Goal: Transaction & Acquisition: Obtain resource

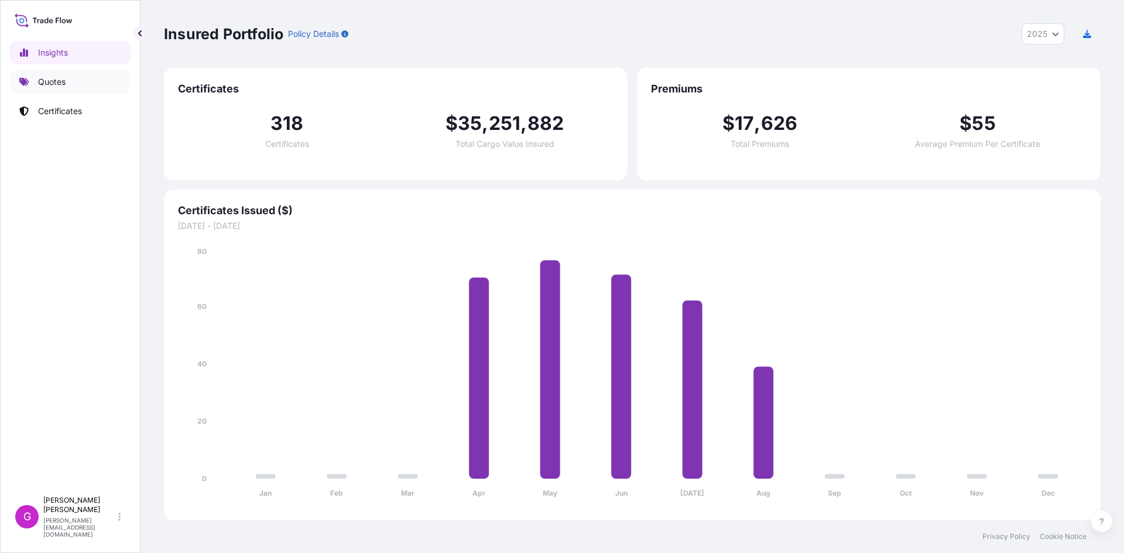
select select "2025"
click at [65, 88] on link "Quotes" at bounding box center [70, 81] width 121 height 23
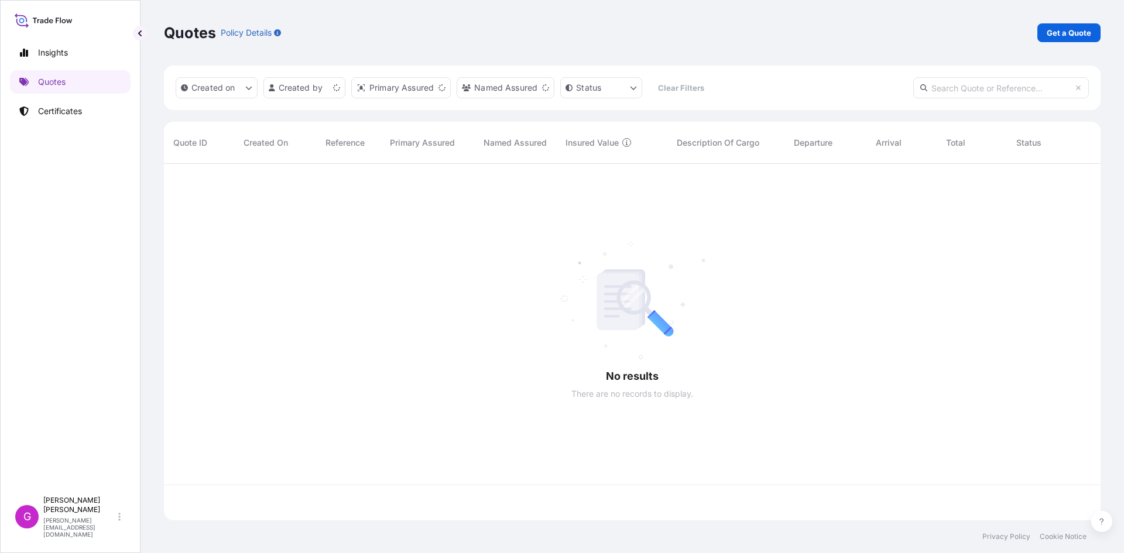
scroll to position [354, 928]
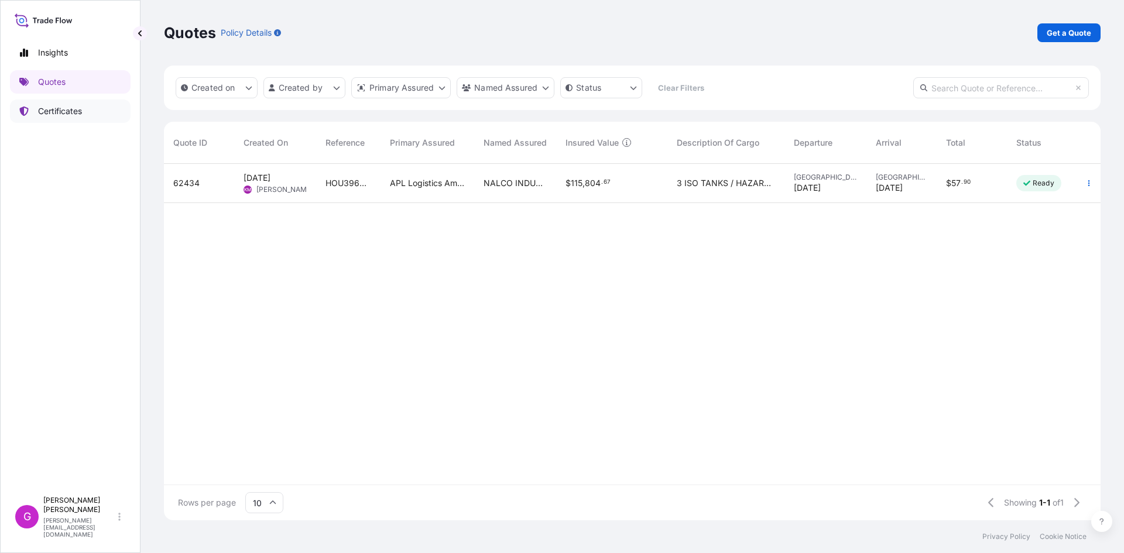
click at [84, 108] on link "Certificates" at bounding box center [70, 111] width 121 height 23
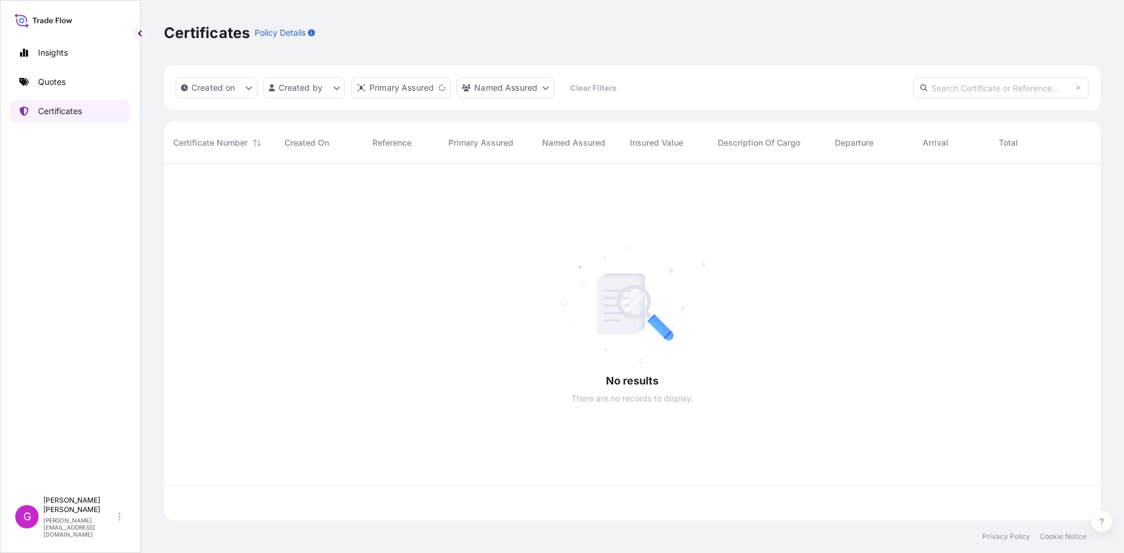
scroll to position [354, 928]
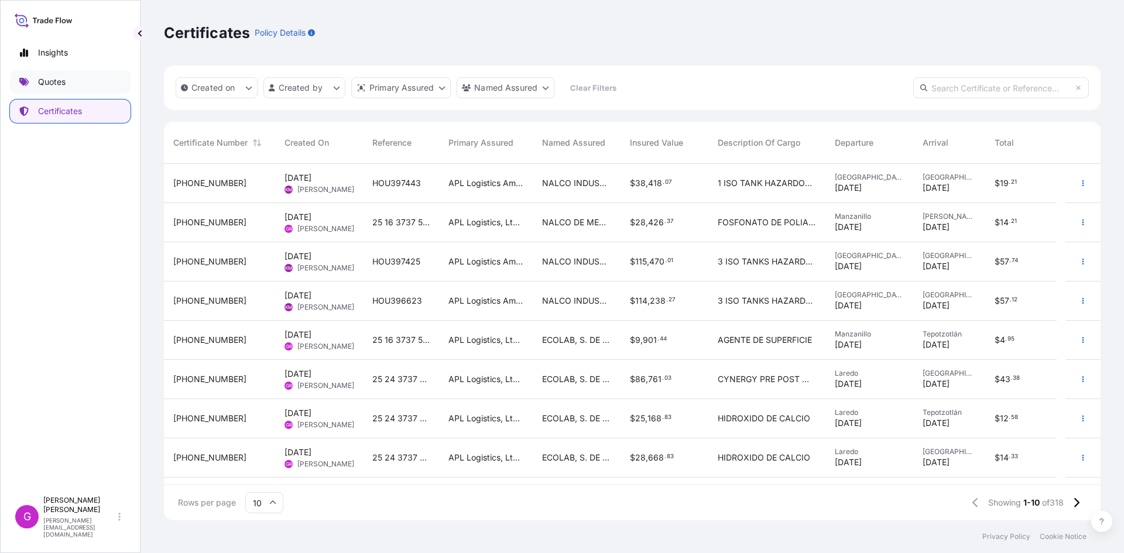
click at [70, 80] on link "Quotes" at bounding box center [70, 81] width 121 height 23
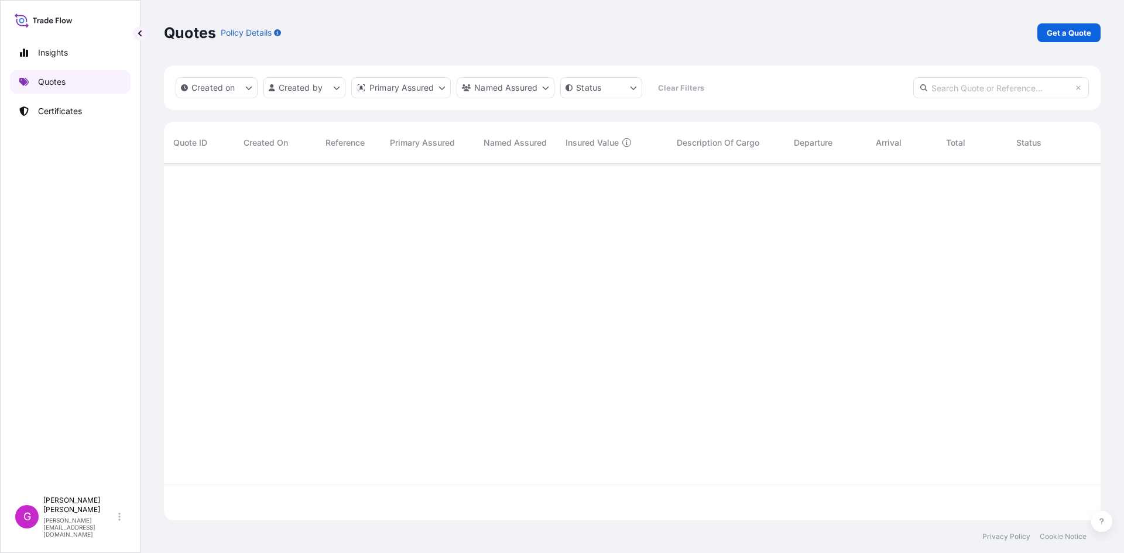
scroll to position [354, 928]
click at [1048, 36] on p "Get a Quote" at bounding box center [1069, 33] width 44 height 12
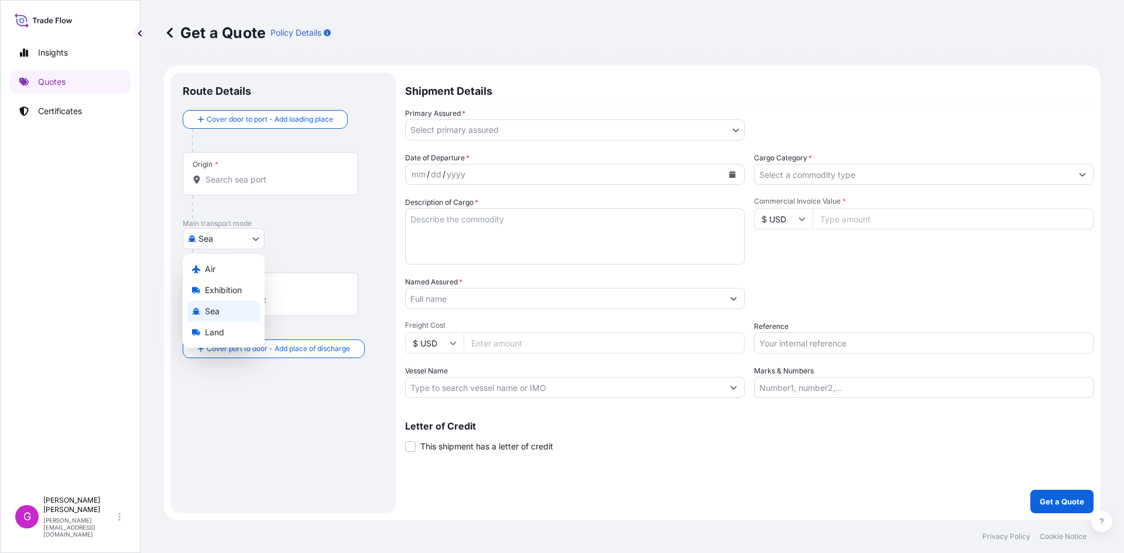
click at [228, 231] on body "Insights Quotes Certificates G [PERSON_NAME] [EMAIL_ADDRESS][DOMAIN_NAME] Get a…" at bounding box center [562, 276] width 1124 height 553
click at [210, 326] on div "Land" at bounding box center [223, 332] width 73 height 21
select select "Land"
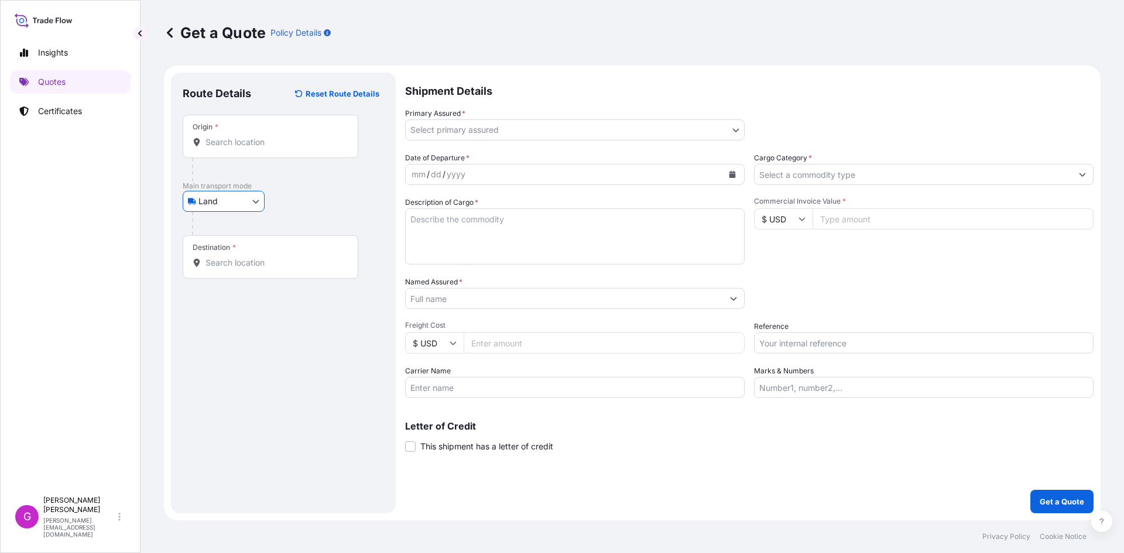
click at [258, 147] on input "Origin *" at bounding box center [274, 142] width 138 height 12
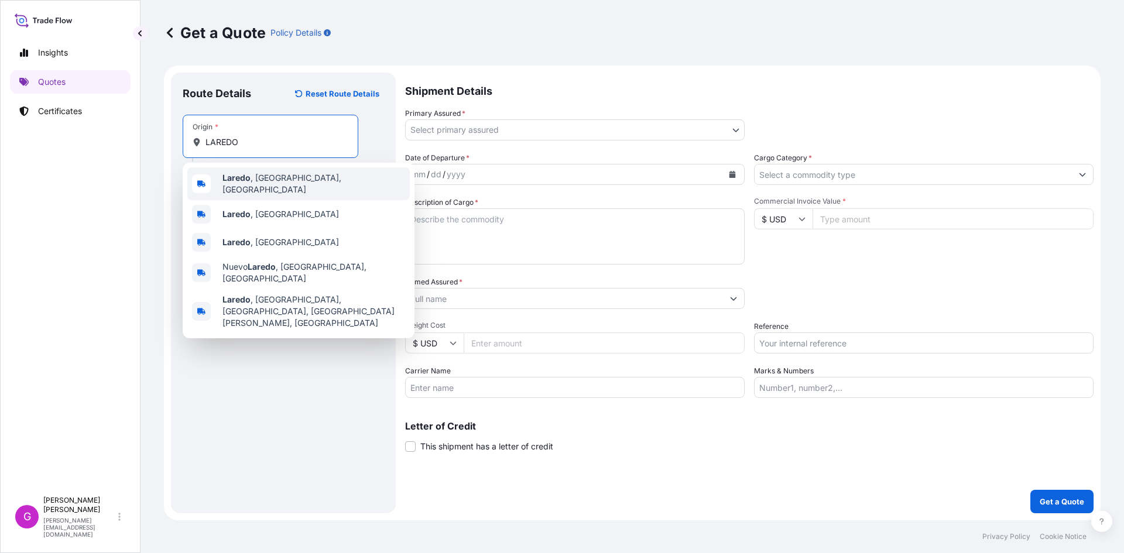
click at [259, 179] on span "[GEOGRAPHIC_DATA] , [GEOGRAPHIC_DATA], [GEOGRAPHIC_DATA]" at bounding box center [313, 183] width 183 height 23
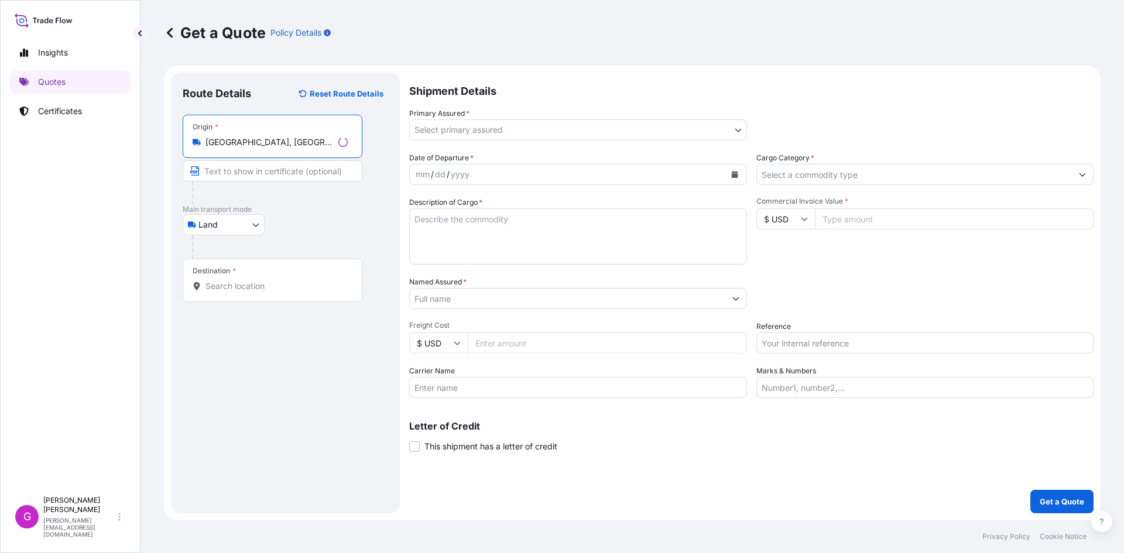
type input "[GEOGRAPHIC_DATA], [GEOGRAPHIC_DATA], [GEOGRAPHIC_DATA]"
click at [252, 272] on div "Destination *" at bounding box center [273, 280] width 180 height 43
click at [252, 280] on input "Destination *" at bounding box center [276, 286] width 142 height 12
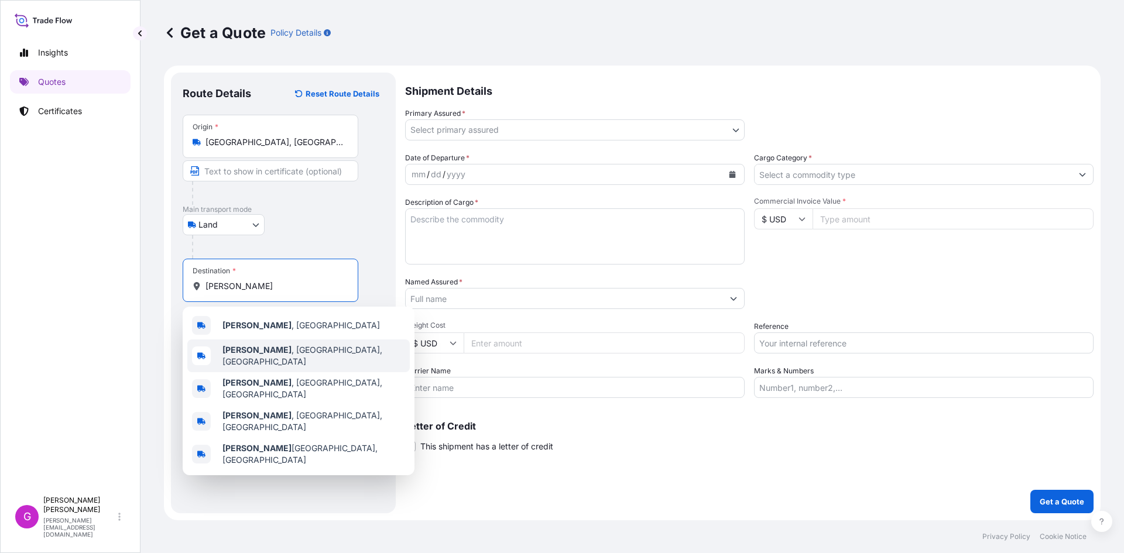
click at [282, 351] on span "[PERSON_NAME] , [GEOGRAPHIC_DATA], [GEOGRAPHIC_DATA]" at bounding box center [313, 355] width 183 height 23
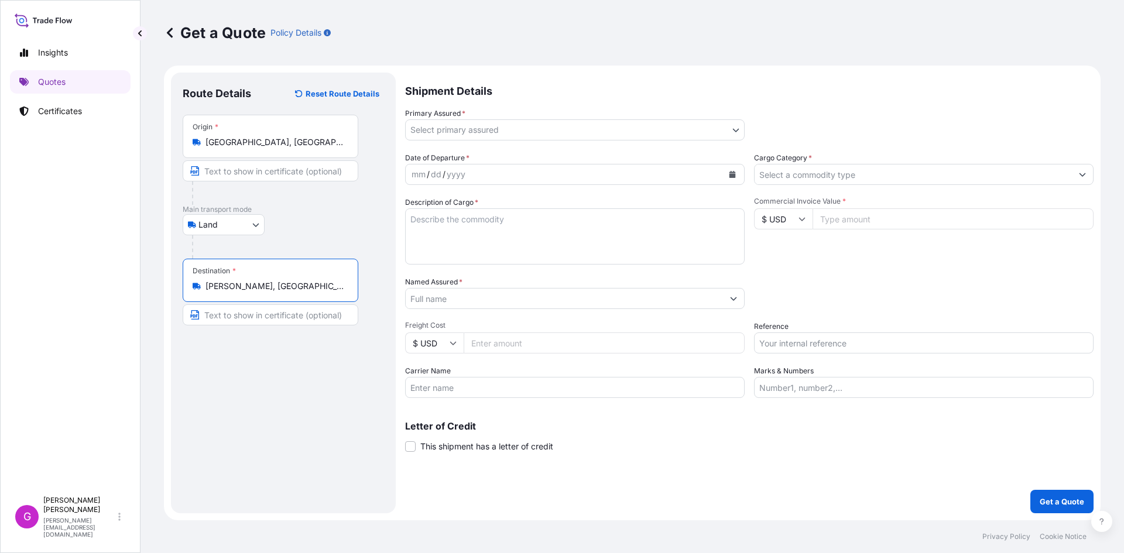
type input "[PERSON_NAME], [GEOGRAPHIC_DATA], [GEOGRAPHIC_DATA]"
click at [483, 118] on div "Primary Assured * Select primary assured" at bounding box center [578, 124] width 338 height 33
click at [481, 126] on body "5 options available. 0 options available. 5 options available. Insights Quotes …" at bounding box center [562, 276] width 1124 height 553
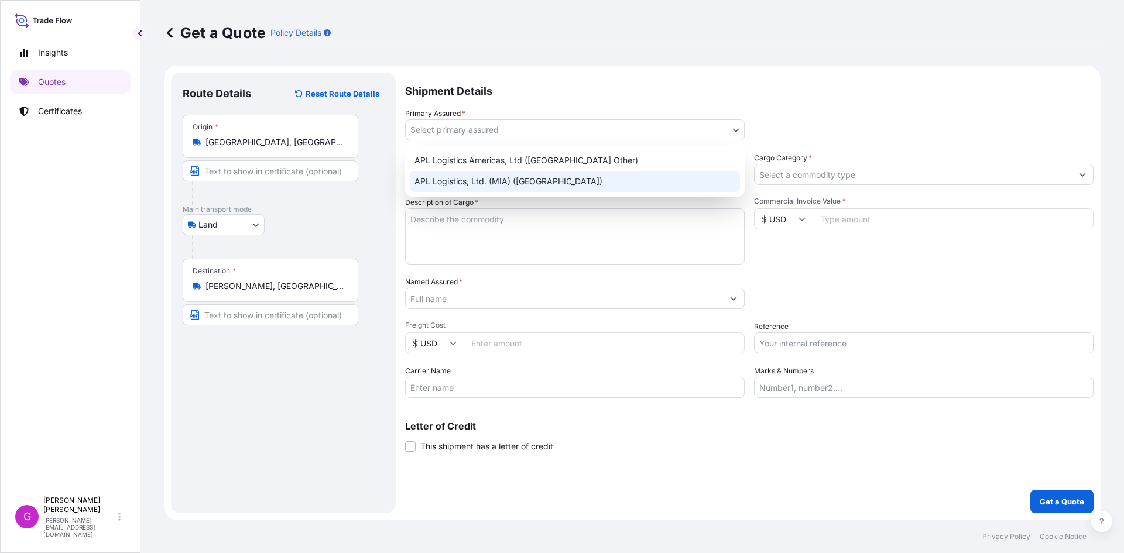
click at [474, 180] on div "APL Logistics Americas, Ltd ([GEOGRAPHIC_DATA] Other) APL Logistics, Ltd. (MIA)…" at bounding box center [575, 171] width 340 height 52
select select "31870"
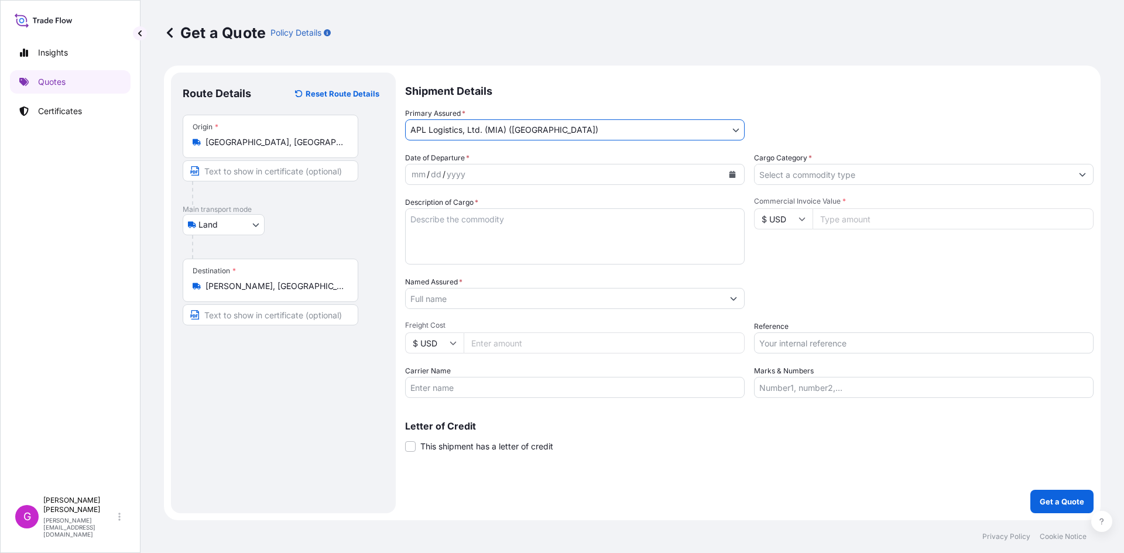
click at [469, 186] on div "Date of Departure * mm / dd / yyyy Cargo Category * Description of Cargo * Comm…" at bounding box center [749, 275] width 688 height 246
click at [469, 179] on div "mm / dd / yyyy" at bounding box center [564, 174] width 317 height 21
click at [722, 171] on div "mm / dd / yyyy" at bounding box center [564, 174] width 317 height 21
click at [733, 171] on icon "Calendar" at bounding box center [732, 174] width 7 height 7
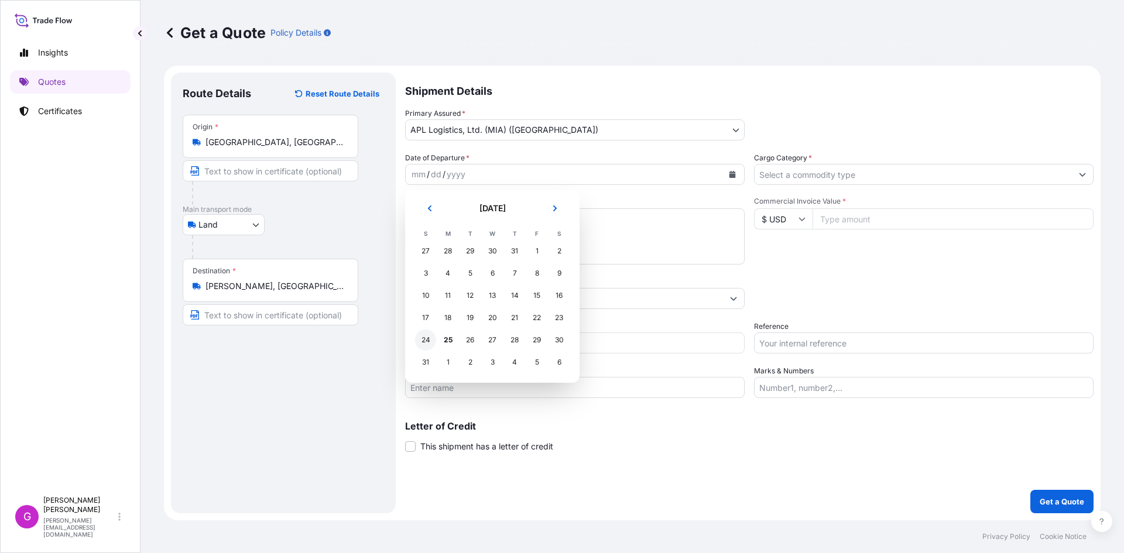
click at [430, 341] on div "24" at bounding box center [425, 340] width 21 height 21
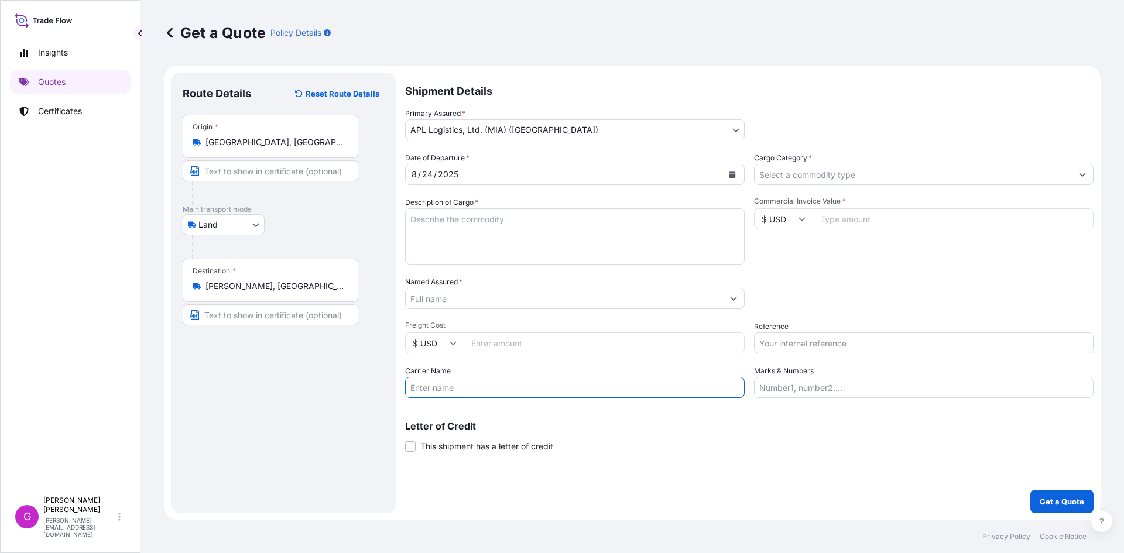
click at [457, 380] on input "Carrier Name" at bounding box center [575, 387] width 340 height 21
type input "TJA"
click at [474, 299] on input "Named Assured *" at bounding box center [564, 298] width 317 height 21
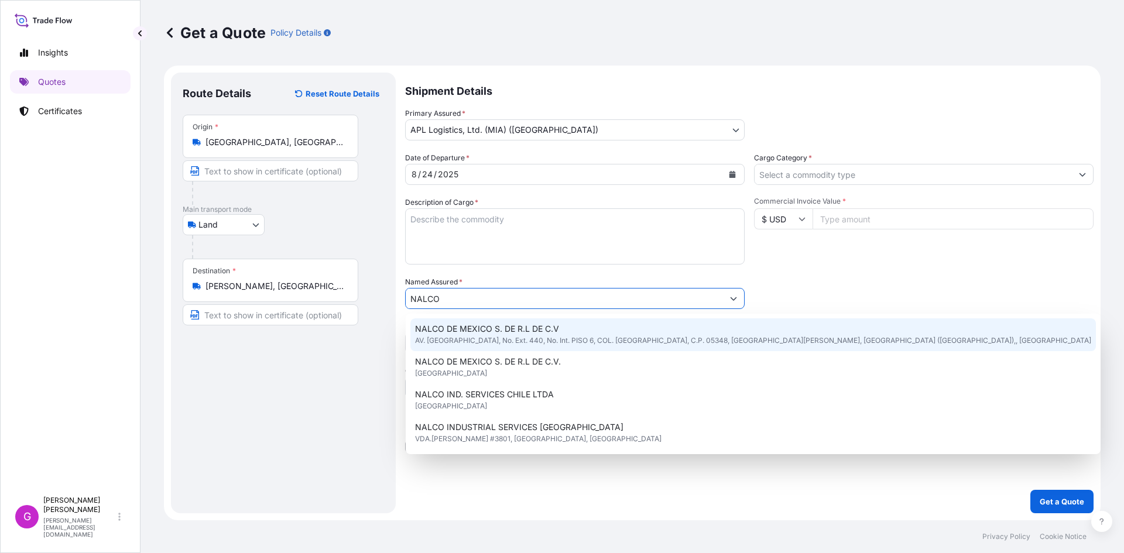
click at [515, 330] on span "NALCO DE MEXICO S. DE R.L DE C.V" at bounding box center [487, 329] width 144 height 12
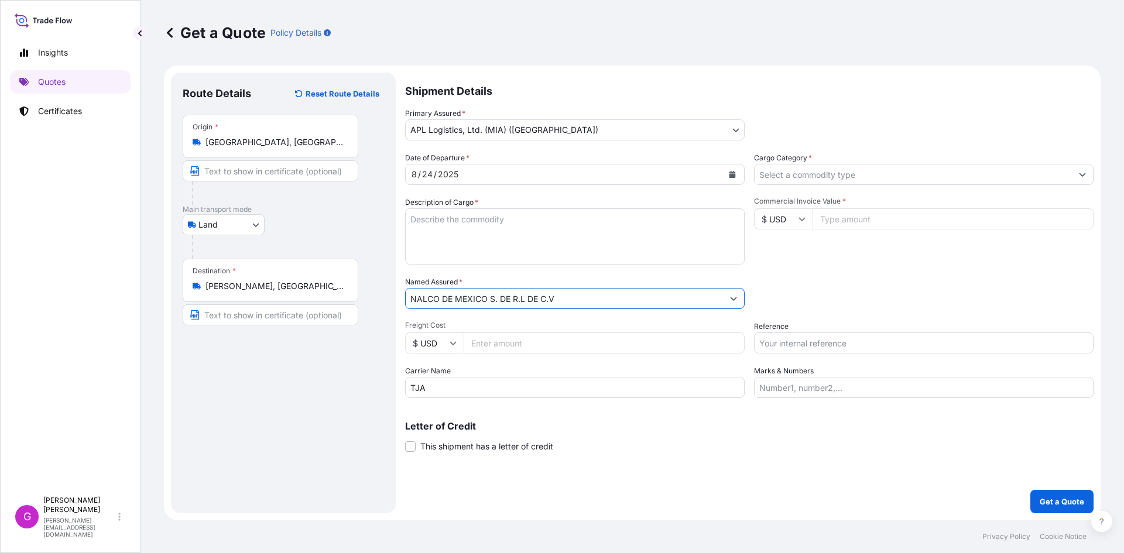
type input "NALCO DE MEXICO S. DE R.L DE C.V"
click at [898, 177] on input "Cargo Category *" at bounding box center [913, 174] width 317 height 21
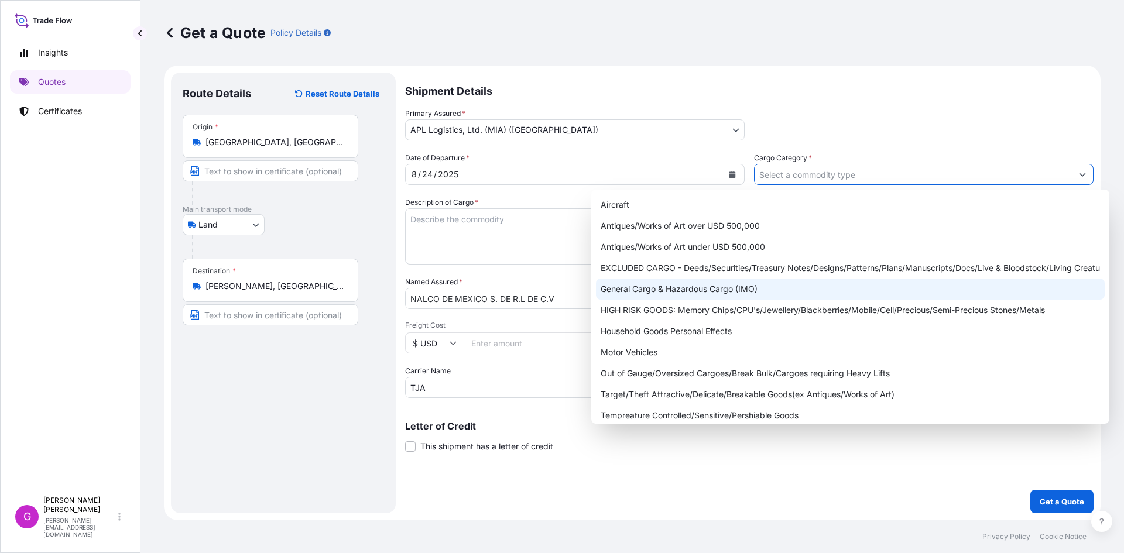
click at [728, 283] on div "General Cargo & Hazardous Cargo (IMO)" at bounding box center [850, 289] width 509 height 21
type input "General Cargo & Hazardous Cargo (IMO)"
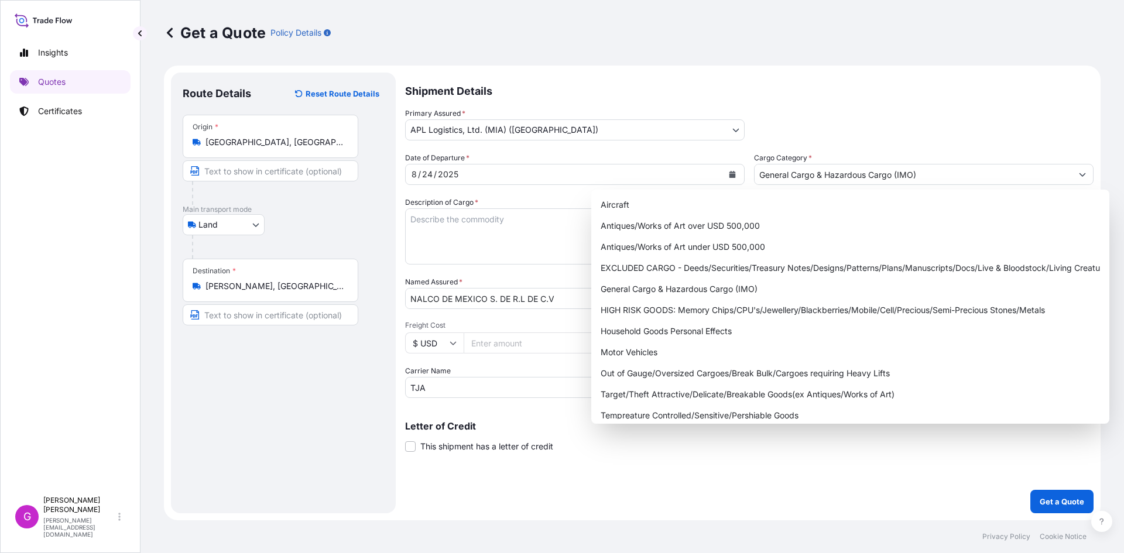
click at [936, 140] on div "Primary Assured * APL Logistics, Ltd. (MIA) ([GEOGRAPHIC_DATA]) APL Logistics A…" at bounding box center [749, 124] width 688 height 33
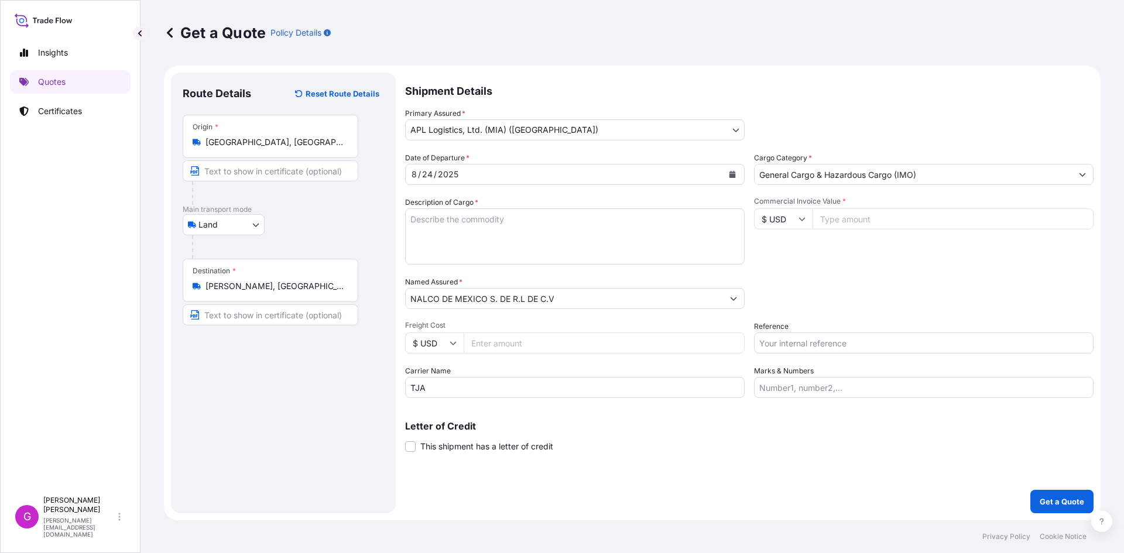
click at [875, 221] on input "Commercial Invoice Value *" at bounding box center [953, 218] width 281 height 21
paste input "252500.77"
click at [867, 221] on input "252500.77" at bounding box center [953, 218] width 281 height 21
click at [855, 220] on input "252500.77" at bounding box center [953, 218] width 281 height 21
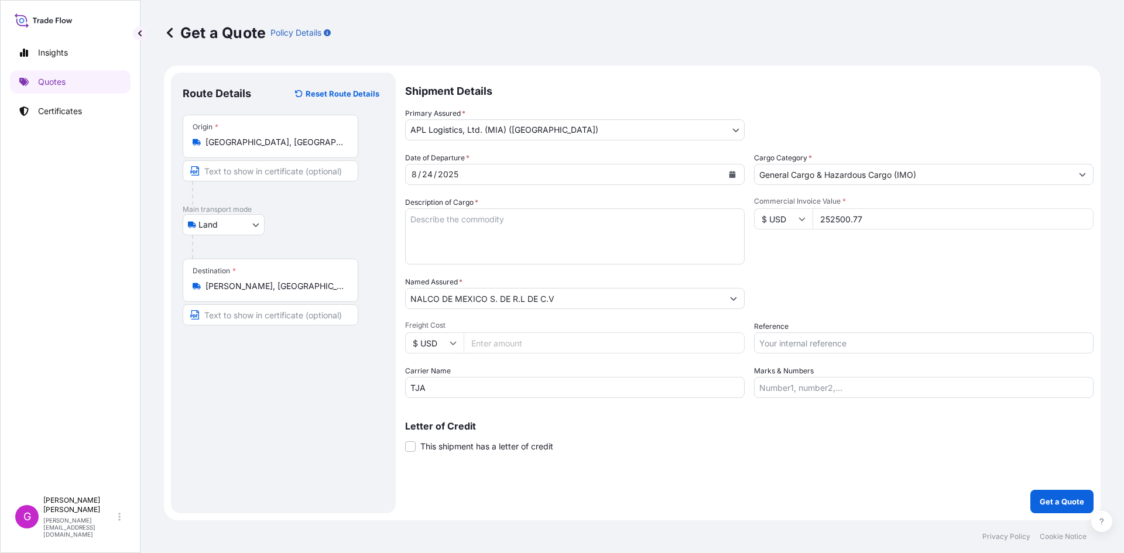
type input "252500.77"
click at [824, 340] on input "Reference" at bounding box center [924, 343] width 340 height 21
paste input "25 80 3800 5003825"
type input "25 80 3800 5003825"
click at [534, 347] on input "Freight Cost" at bounding box center [604, 343] width 281 height 21
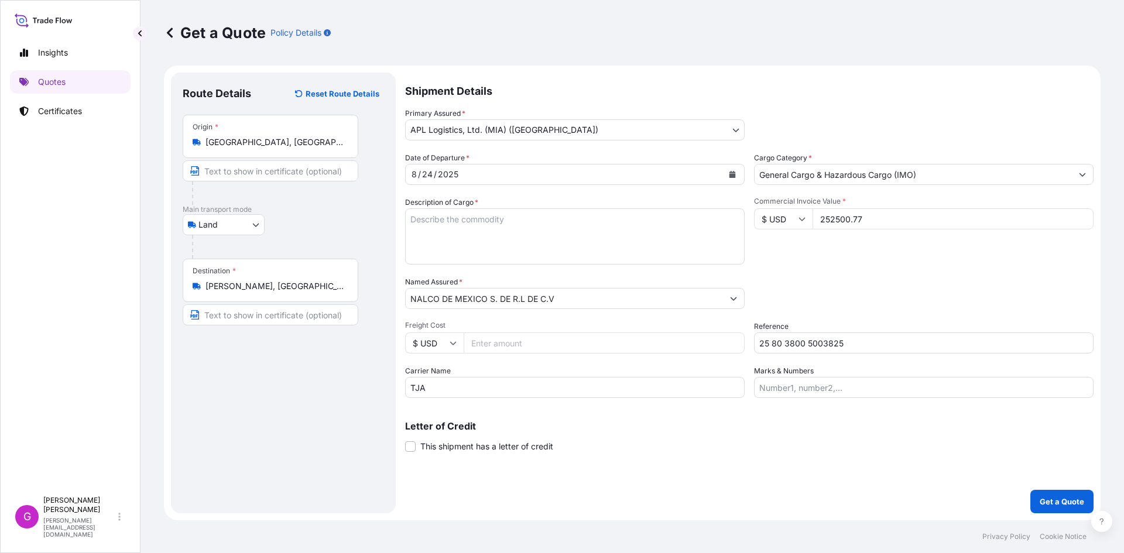
paste input "2268.63"
type input "2268.63"
click at [532, 249] on textarea "Description of Cargo *" at bounding box center [575, 236] width 340 height 56
paste textarea "TOTE DE PLASTICO REFORZADO CON METAL"
click at [421, 240] on textarea "TOTE DE PLASTICO REFORZADO CON METAL" at bounding box center [575, 236] width 340 height 56
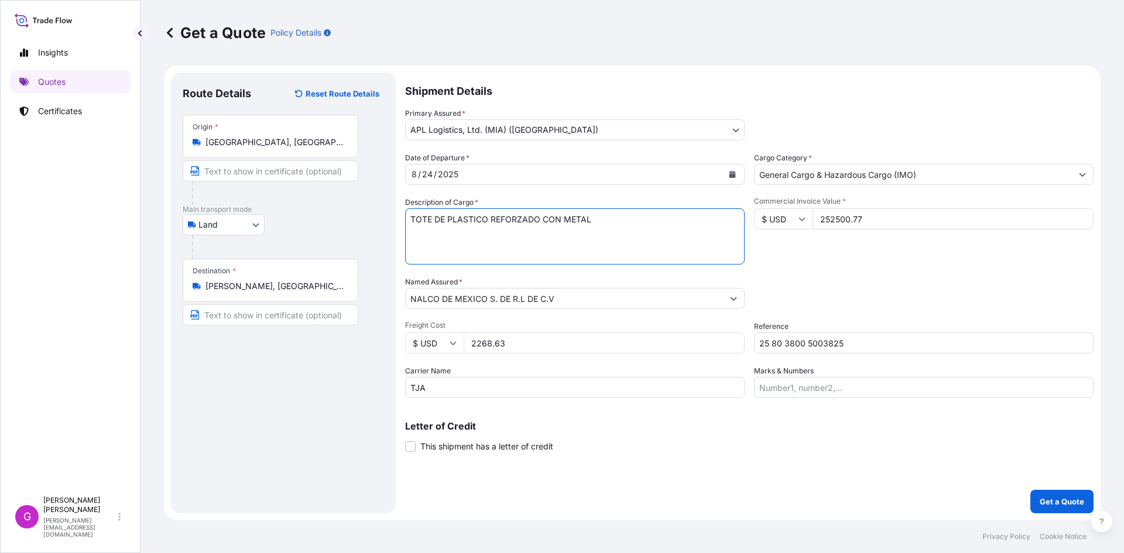
paste textarea "COPOLIMERO DE ACRILAMIDA"
paste textarea "DMAEA MCQ 80% (PRODUCTO QUIMICO)"
paste textarea "APARATO PARA ANALISIS"
paste textarea "SENSOR PEHACHIMETRO"
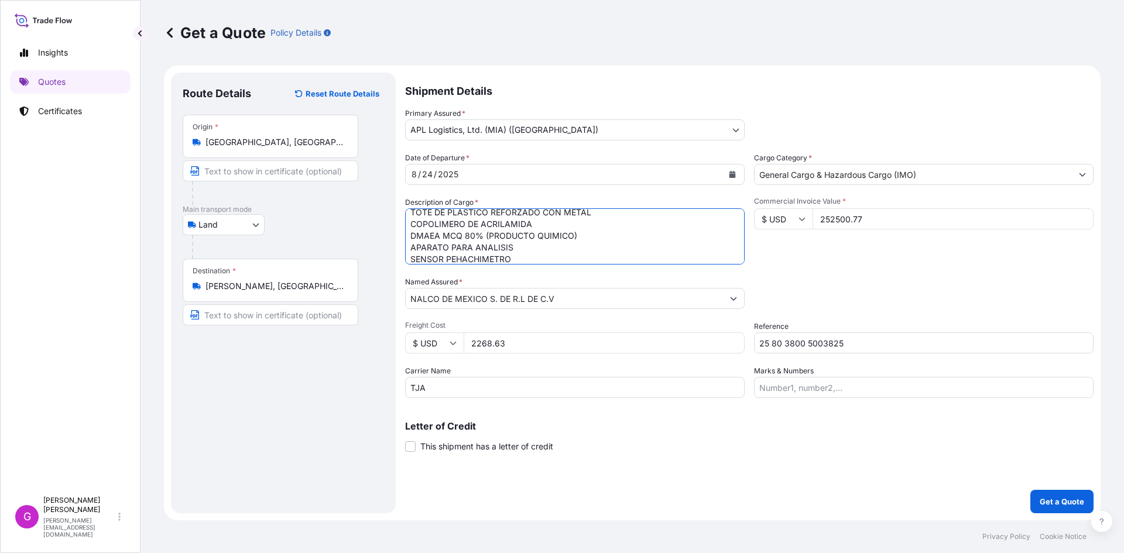
scroll to position [19, 0]
paste textarea "CEDASO PARA FILTRO"
paste textarea "APRESTOS Y PRODUCTOS DE ACABADO DE LOS TIPOS UTILIZADOS EN LA INDUSTRIA DEL PAP…"
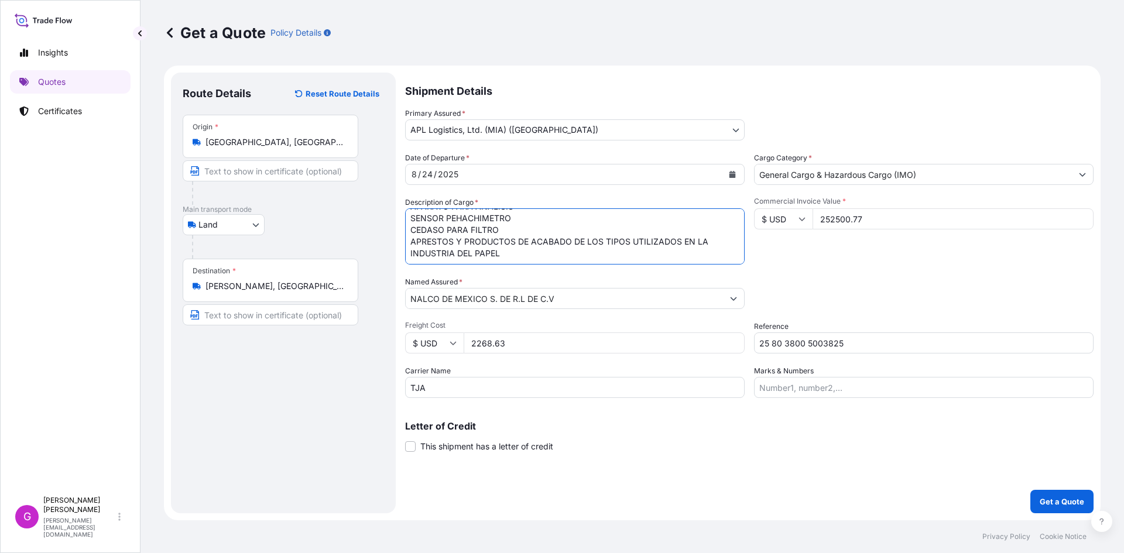
paste textarea "EQUIPO DE ANALISIS"
type textarea "TOTE DE PLASTICO REFORZADO CON METAL COPOLIMERO DE ACRILAMIDA DMAEA MCQ 80% (PR…"
click at [497, 342] on input "2268.63" at bounding box center [604, 343] width 281 height 21
click at [838, 393] on input "Marks & Numbers" at bounding box center [924, 387] width 340 height 21
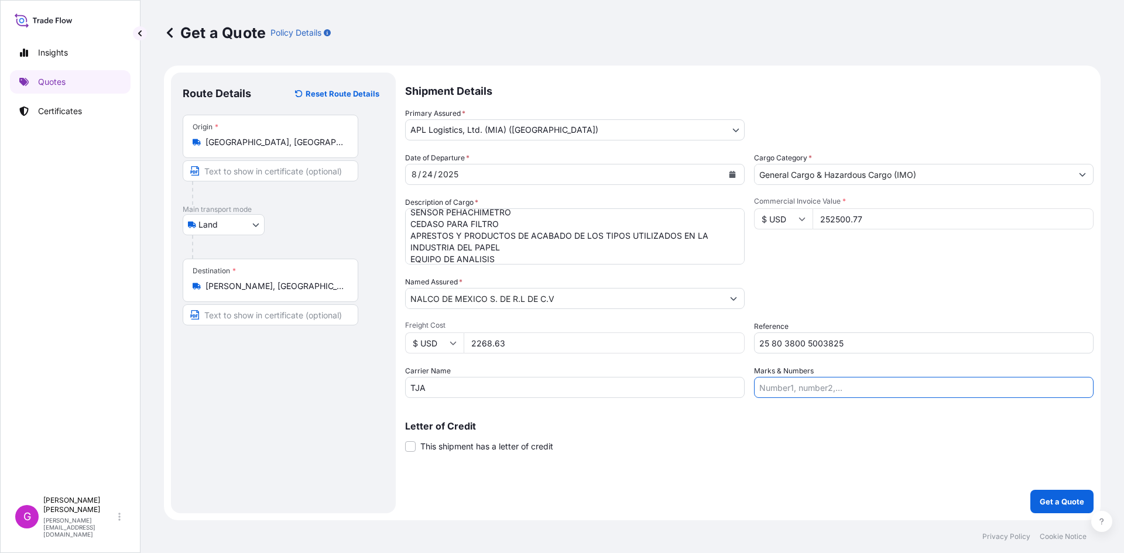
paste input "ECOAGO32"
type input "ECOAGO32"
click at [1095, 514] on button at bounding box center [1101, 521] width 21 height 21
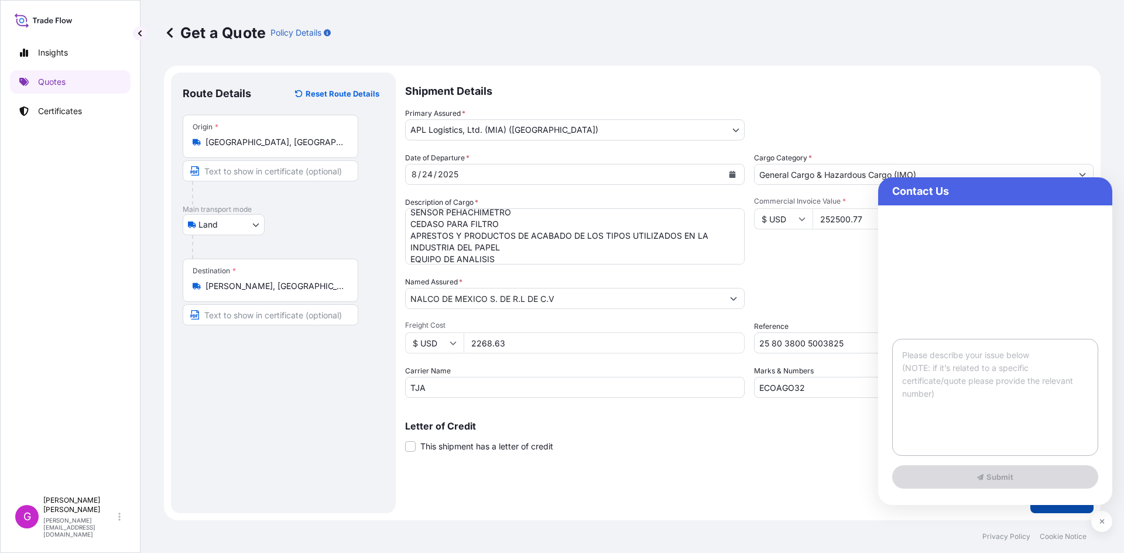
click at [1066, 512] on button "Get a Quote" at bounding box center [1061, 501] width 63 height 23
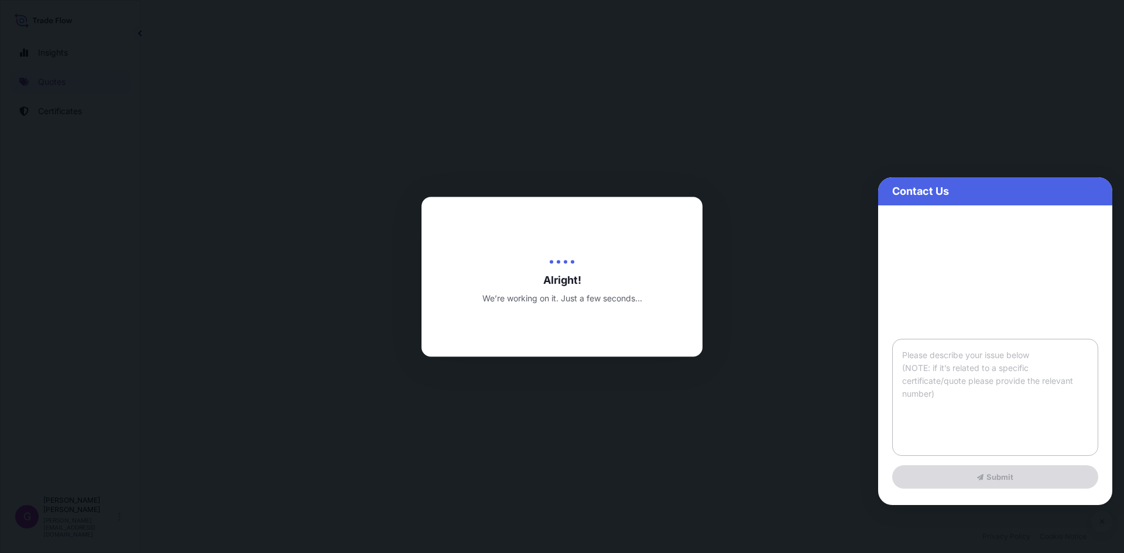
select select "Land"
select select "31870"
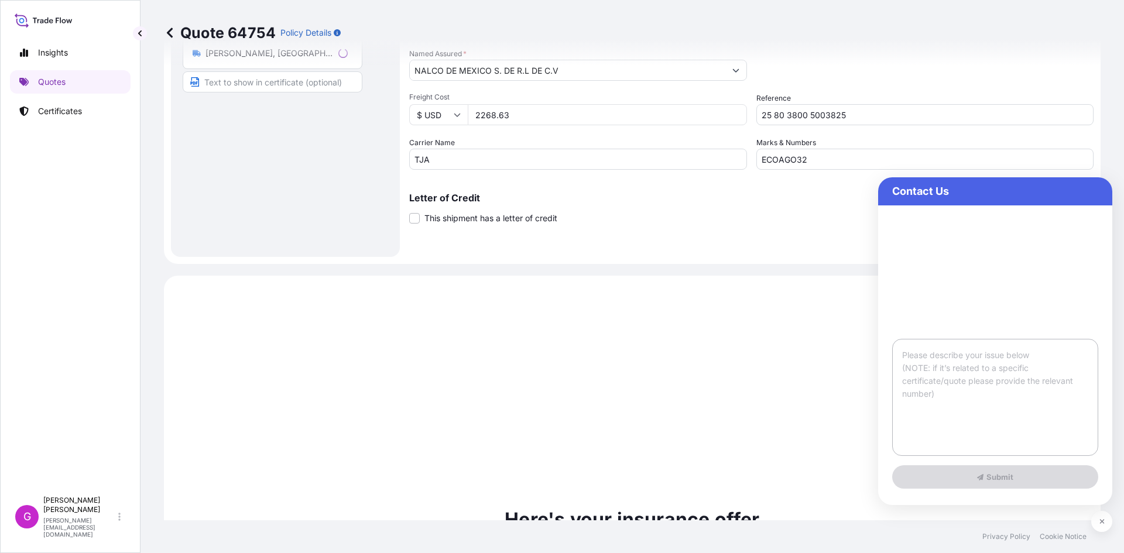
scroll to position [445, 0]
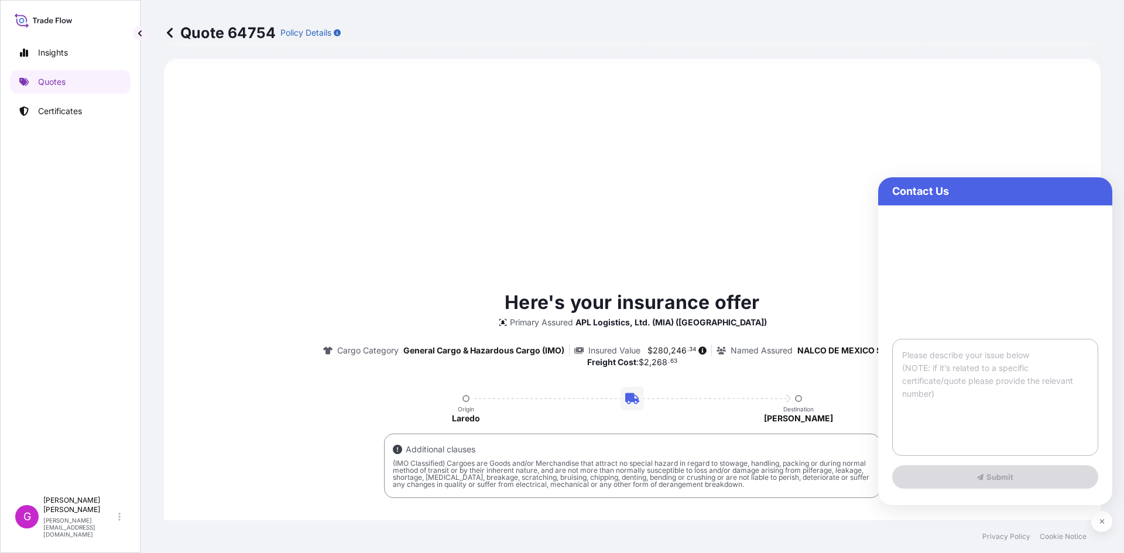
click at [1022, 148] on div "Here's your insurance offer Primary Assured APL Logistics, Ltd. (MIA) (Miami) C…" at bounding box center [632, 458] width 904 height 767
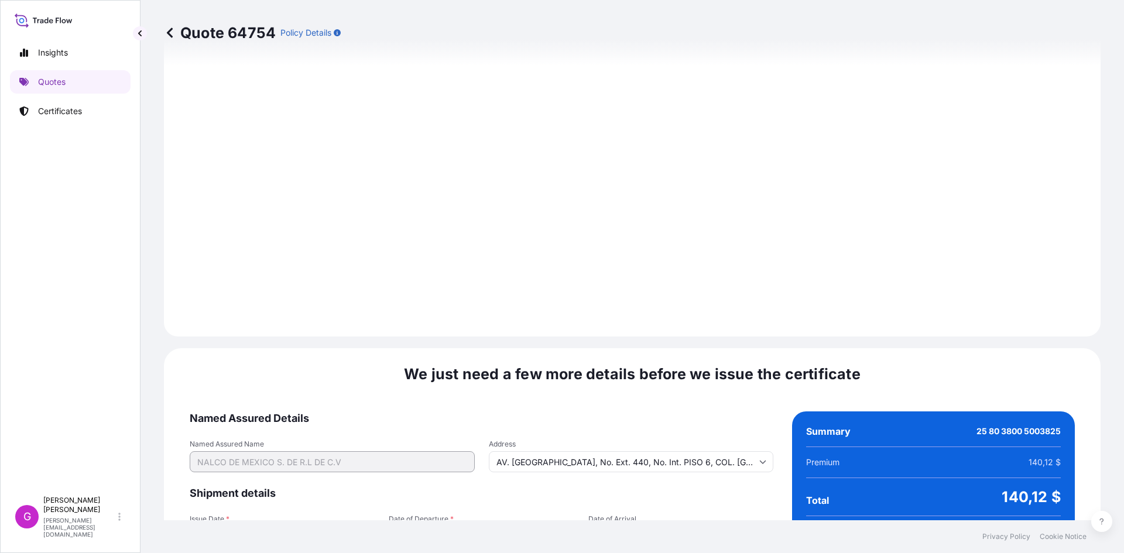
scroll to position [1397, 0]
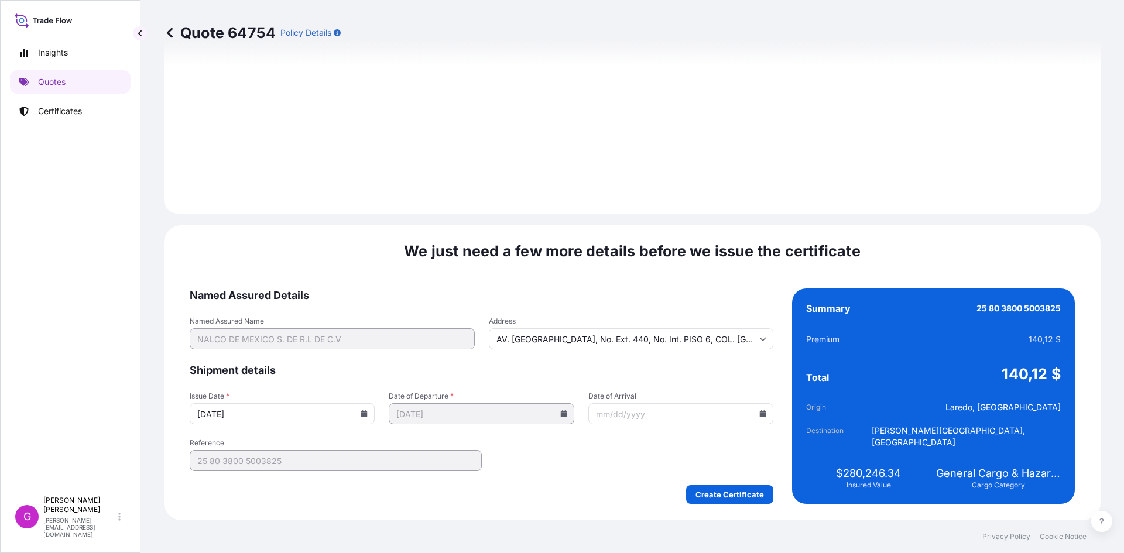
click at [761, 413] on input "Date of Arrival" at bounding box center [680, 413] width 185 height 21
click at [759, 413] on icon at bounding box center [762, 413] width 7 height 7
click at [598, 358] on button "25" at bounding box center [594, 348] width 19 height 19
type input "[DATE]"
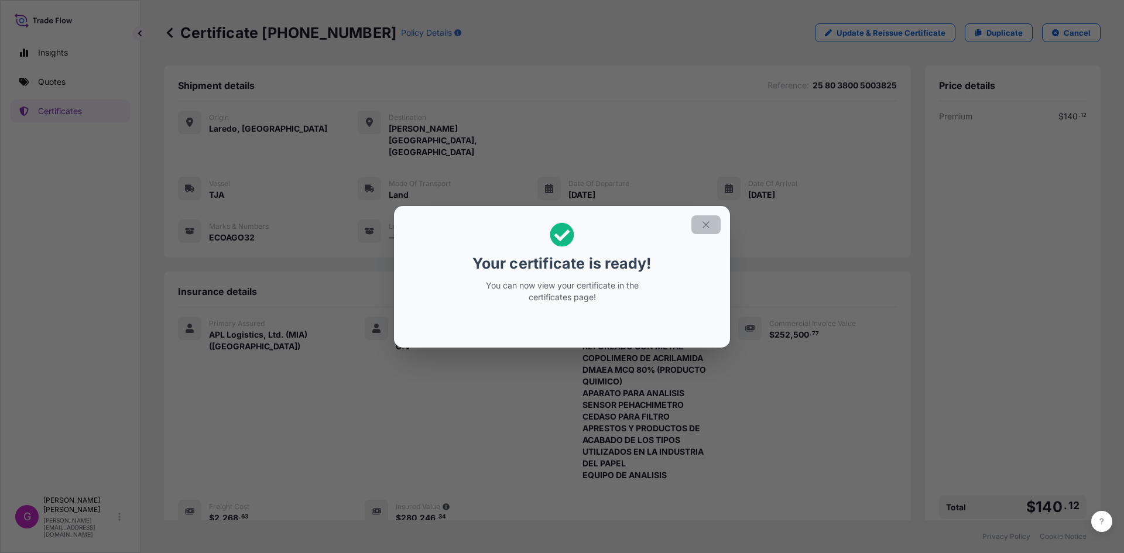
click at [705, 230] on button "button" at bounding box center [705, 224] width 29 height 19
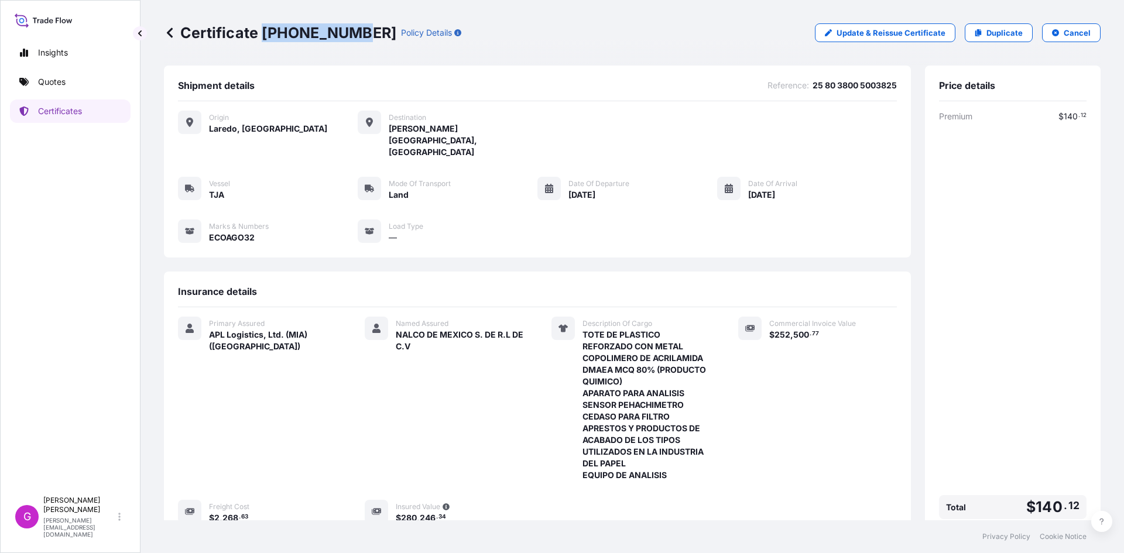
drag, startPoint x: 352, startPoint y: 30, endPoint x: 260, endPoint y: 33, distance: 91.9
click at [260, 33] on p "Certificate [PHONE_NUMBER]" at bounding box center [280, 32] width 232 height 19
copy p "[PHONE_NUMBER]"
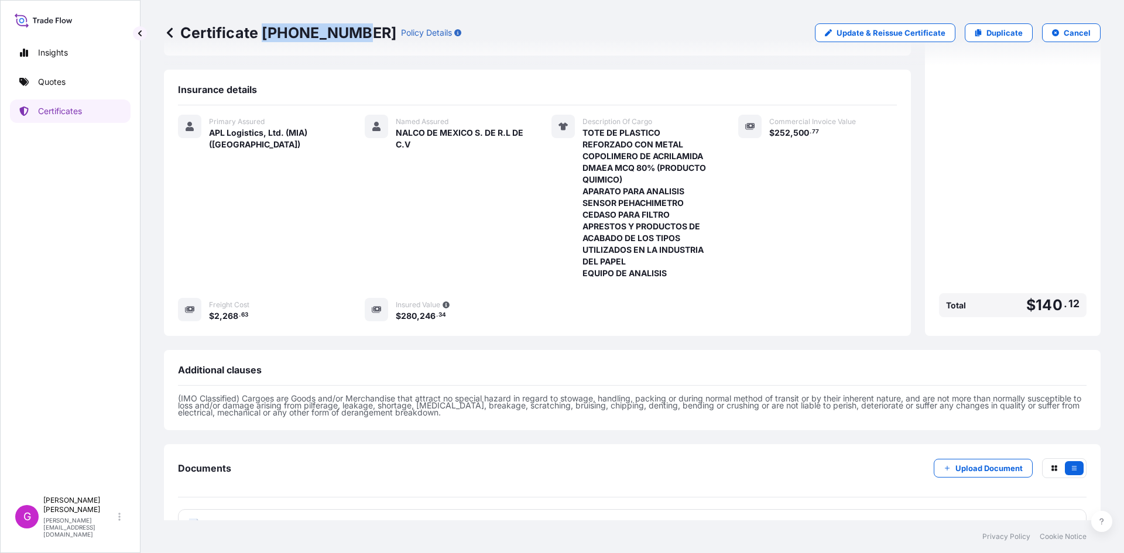
scroll to position [212, 0]
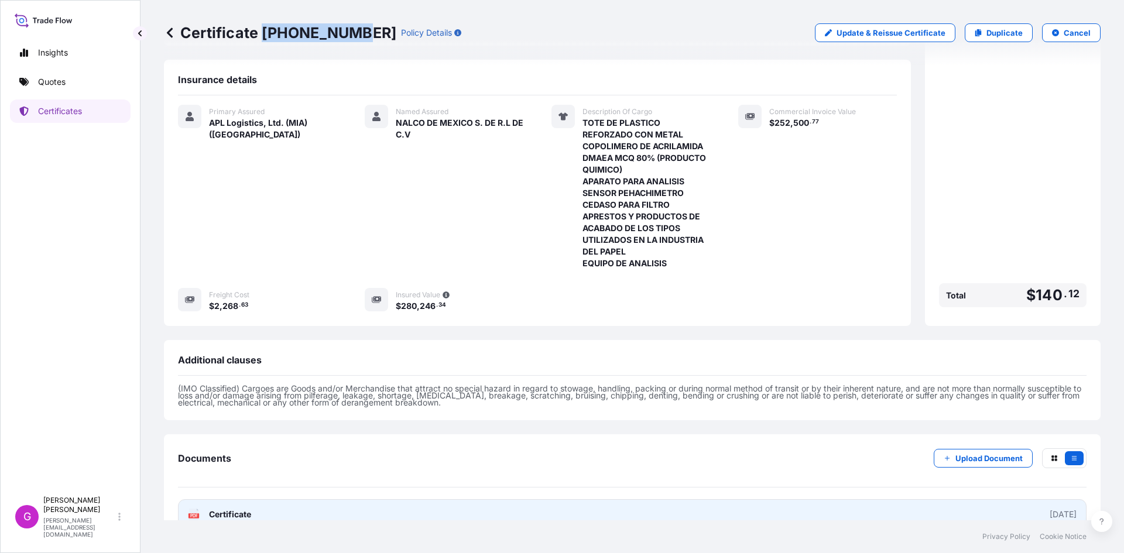
click at [325, 499] on link "PDF Certificate [DATE]" at bounding box center [632, 514] width 909 height 30
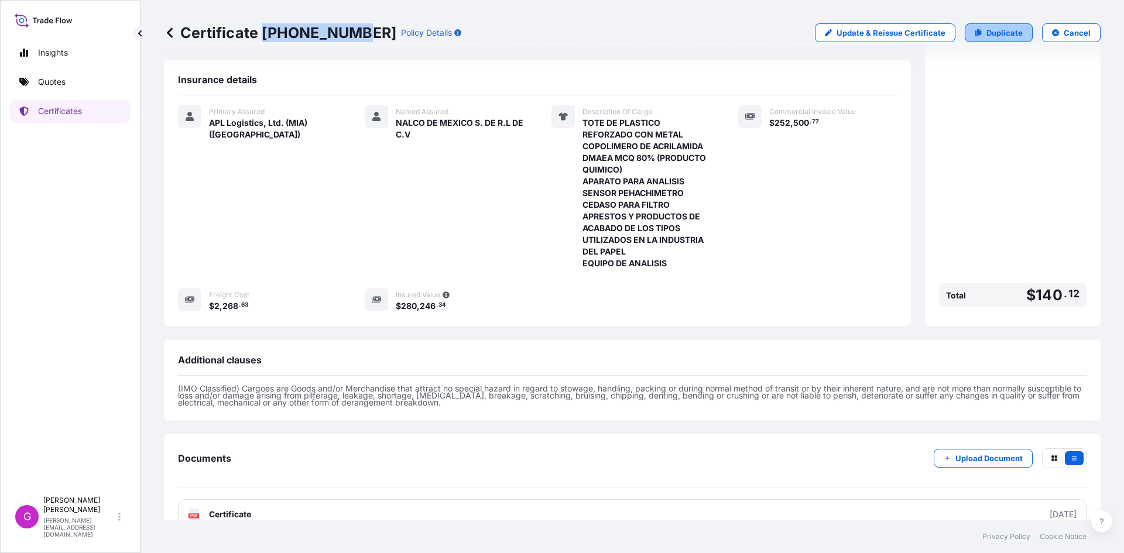
click at [1002, 33] on p "Duplicate" at bounding box center [1004, 33] width 36 height 12
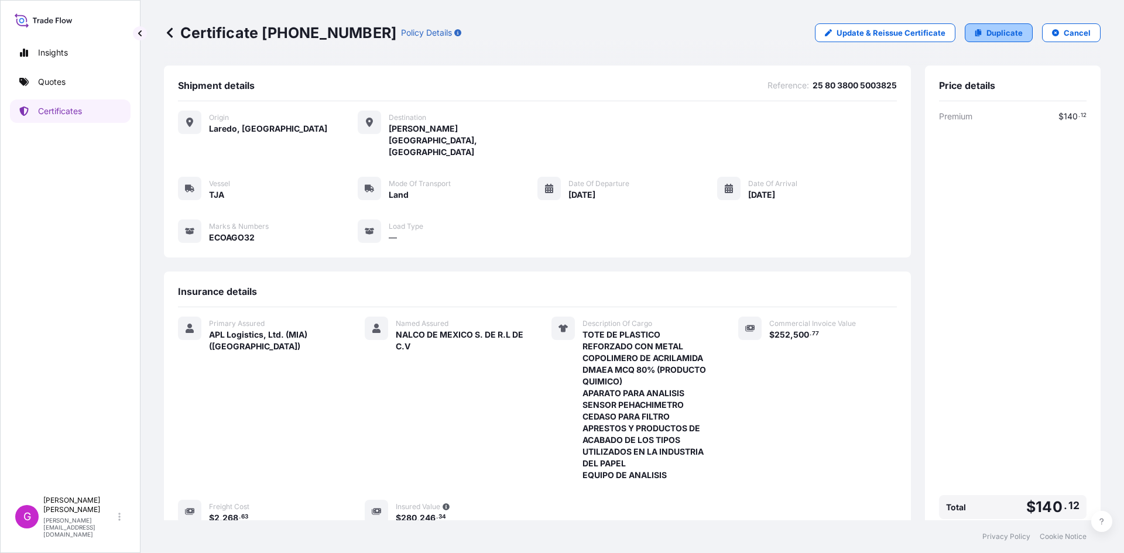
select select "Land"
select select "31870"
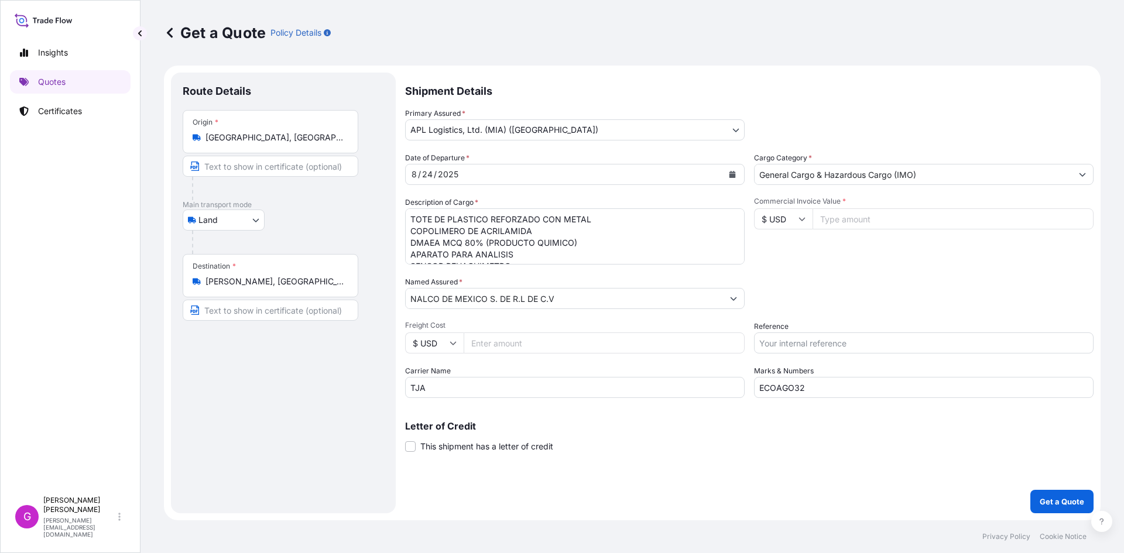
click at [823, 392] on input "ECOAGO32" at bounding box center [924, 387] width 340 height 21
type input "ECOAGO33"
drag, startPoint x: 413, startPoint y: 220, endPoint x: 935, endPoint y: 334, distance: 534.5
click at [935, 334] on div "Date of Departure * [DATE] Cargo Category * General Cargo & Hazardous Cargo (IM…" at bounding box center [749, 275] width 688 height 246
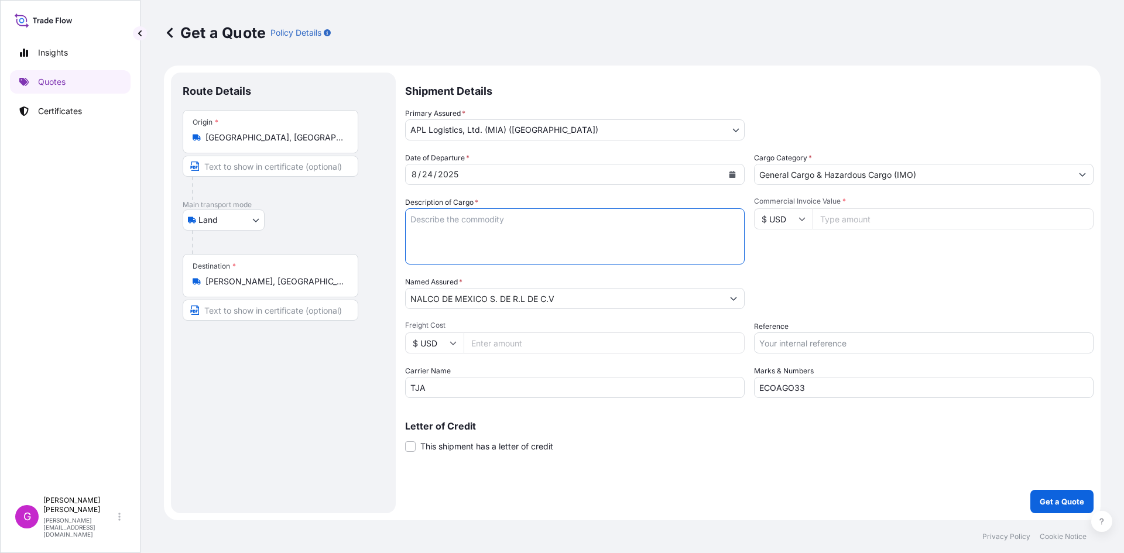
scroll to position [0, 0]
click at [849, 218] on input "Commercial Invoice Value *" at bounding box center [953, 218] width 281 height 21
paste input "82334.52"
type input "82334.52"
click at [501, 345] on input "Freight Cost" at bounding box center [604, 343] width 281 height 21
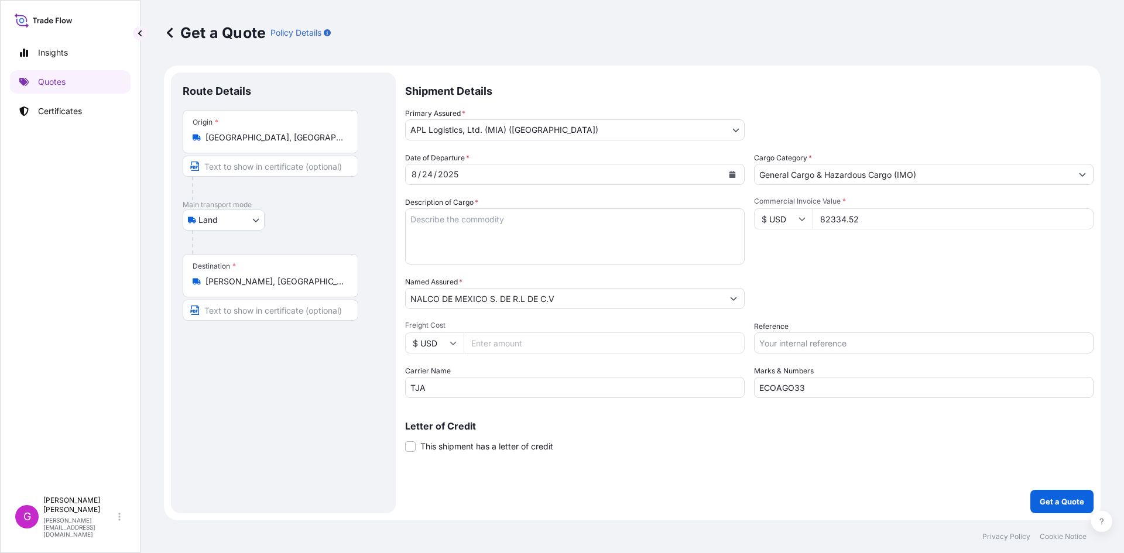
paste input "2268.63"
type input "2268.63"
click at [844, 345] on input "Reference" at bounding box center [924, 343] width 340 height 21
paste input "25 80 3800 5003832"
paste input "TOTE DE PLASTICO REFORZADO CON METAL"
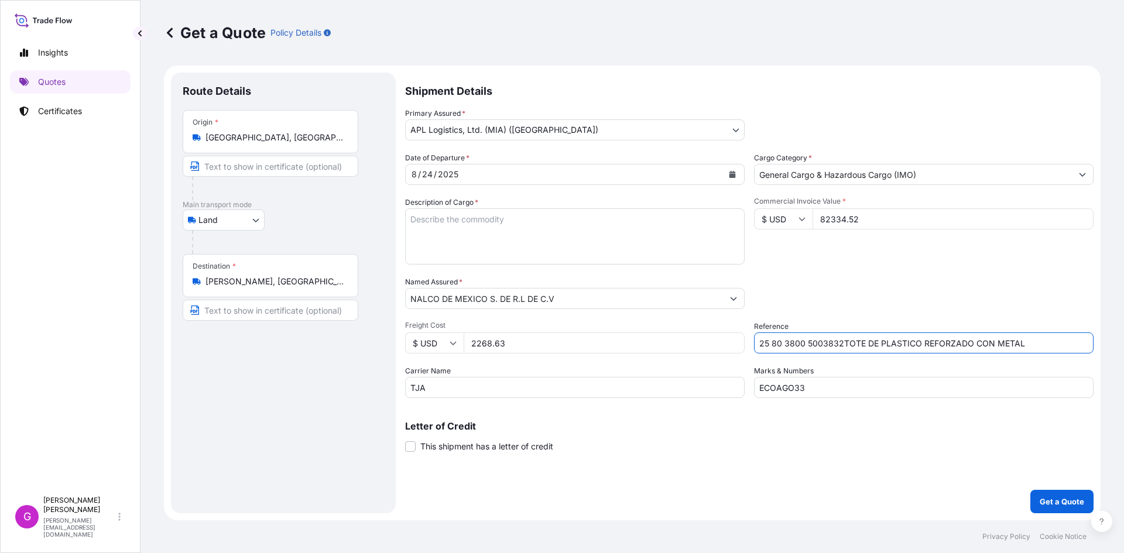
drag, startPoint x: 1029, startPoint y: 343, endPoint x: 840, endPoint y: 344, distance: 189.1
click at [840, 344] on input "25 80 3800 5003832TOTE DE PLASTICO REFORZADO CON METAL" at bounding box center [924, 343] width 340 height 21
type input "25 80 3800 5003832"
click at [461, 234] on textarea "TOTE DE PLASTICO REFORZADO CON METAL COPOLIMERO DE ACRILAMIDA DMAEA MCQ 80% (PR…" at bounding box center [575, 236] width 340 height 56
paste textarea "TOTE DE PLASTICO REFORZADO CON METAL"
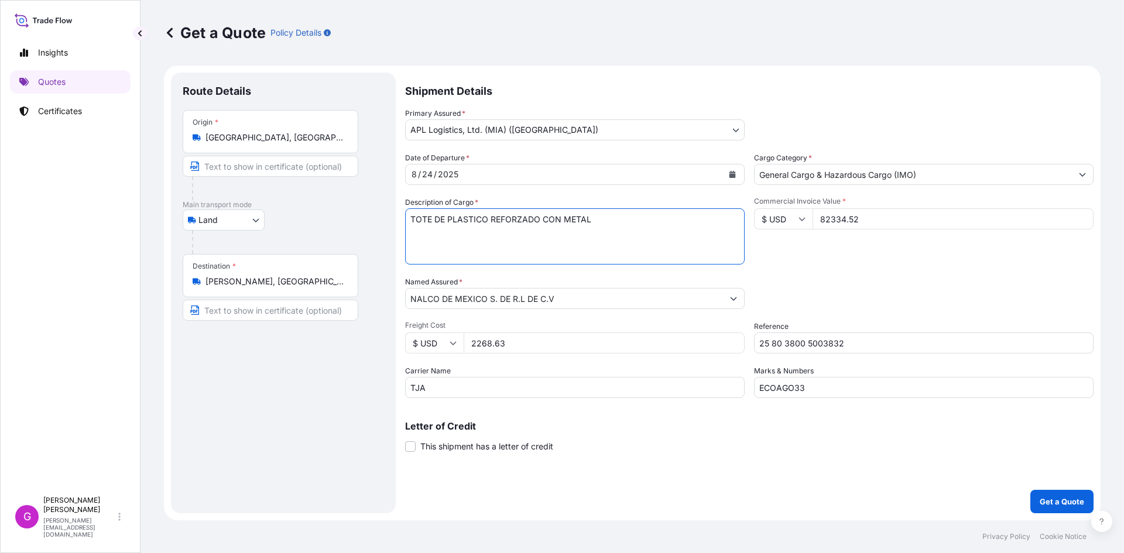
paste textarea "POLIMERO ACRILICO"
paste textarea "PREPARACIONES PARA EL TRATAMIENTO DE AGUAS"
paste textarea "COPOLIMERO DE POLIETER"
paste textarea "CIRCUITO MODULAR"
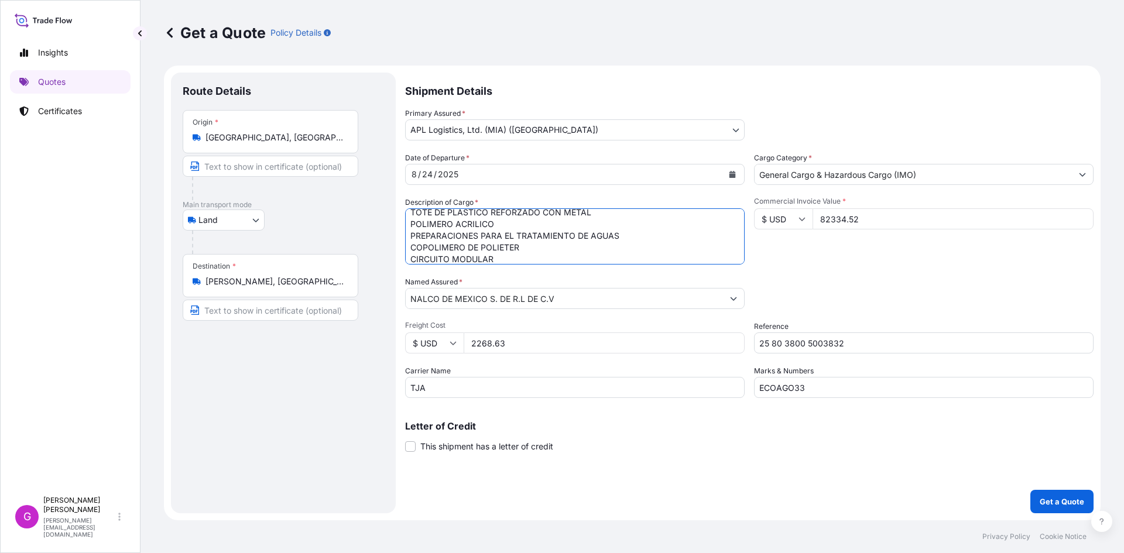
scroll to position [19, 0]
paste textarea "APARATO PROBADO DE DENSIDAD DE SEDIMENTOS"
type textarea "TOTE DE PLASTICO REFORZADO CON METAL POLIMERO ACRILICO PREPARACIONES PARA EL TR…"
click at [845, 211] on input "82334.52" at bounding box center [953, 218] width 281 height 21
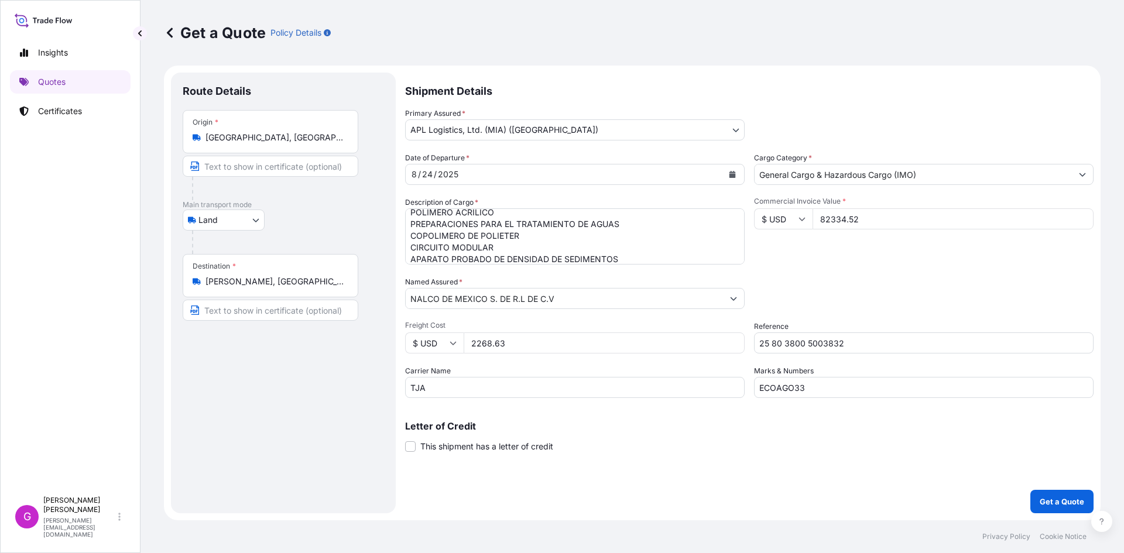
click at [1036, 480] on div "Shipment Details Primary Assured * APL Logistics, Ltd. (MIA) ([GEOGRAPHIC_DATA]…" at bounding box center [749, 293] width 688 height 441
click at [1040, 489] on div "Shipment Details Primary Assured * APL Logistics, Ltd. (MIA) ([GEOGRAPHIC_DATA]…" at bounding box center [749, 293] width 688 height 441
click at [1061, 499] on p "Get a Quote" at bounding box center [1062, 502] width 44 height 12
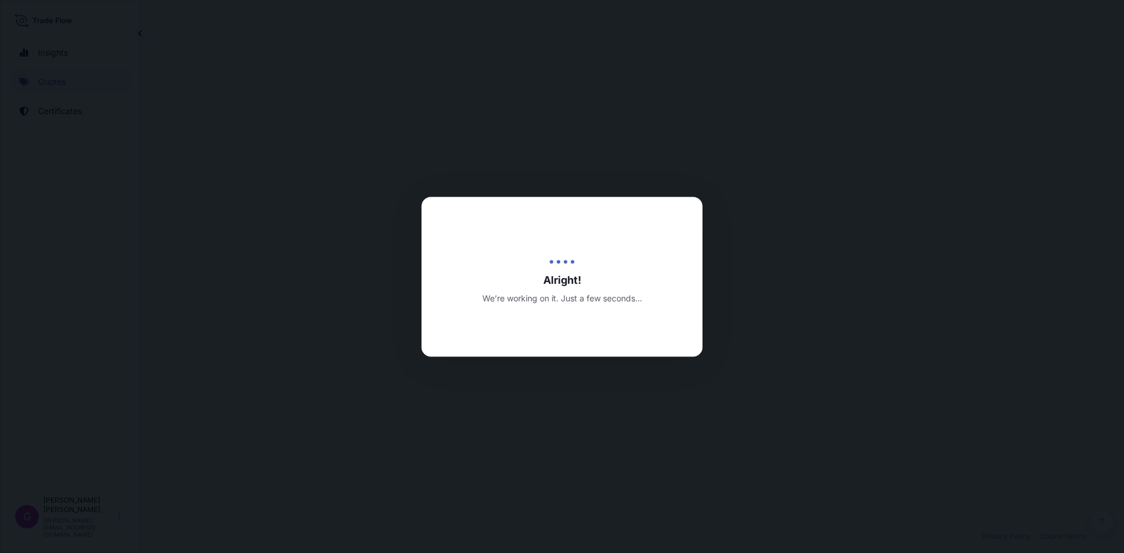
select select "Land"
select select "31870"
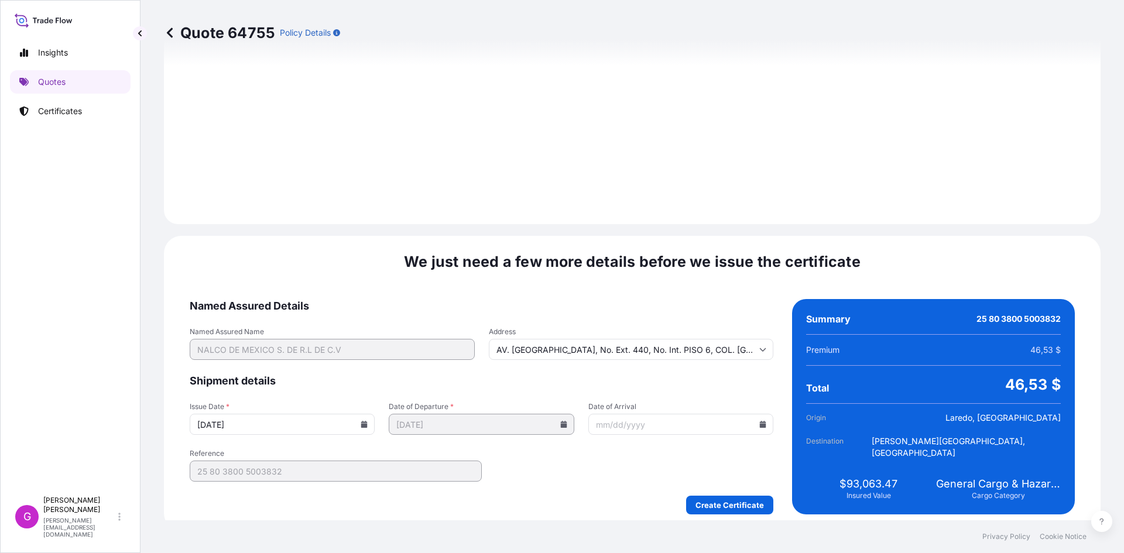
scroll to position [1397, 0]
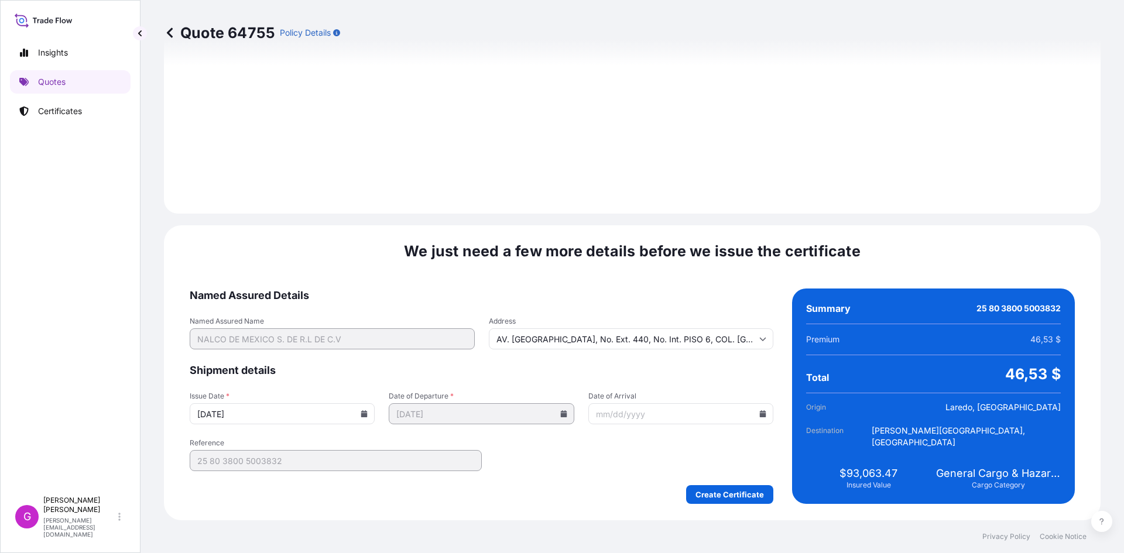
drag, startPoint x: 747, startPoint y: 412, endPoint x: 755, endPoint y: 413, distance: 7.7
click at [748, 412] on input "Date of Arrival" at bounding box center [680, 413] width 185 height 21
click at [759, 413] on icon at bounding box center [762, 413] width 7 height 7
click at [594, 352] on button "25" at bounding box center [594, 348] width 19 height 19
type input "[DATE]"
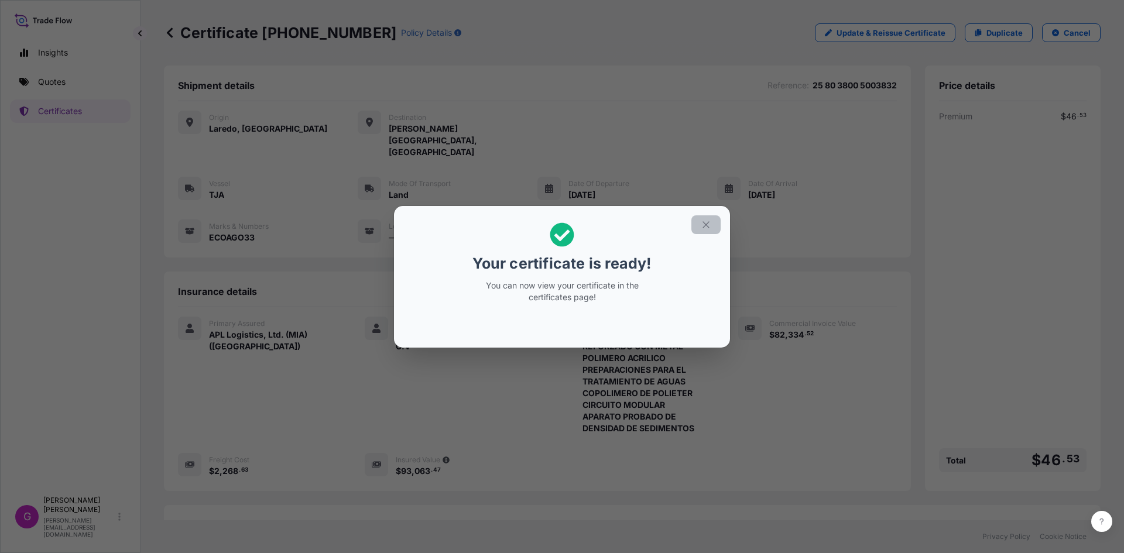
click at [708, 224] on icon "button" at bounding box center [706, 225] width 11 height 11
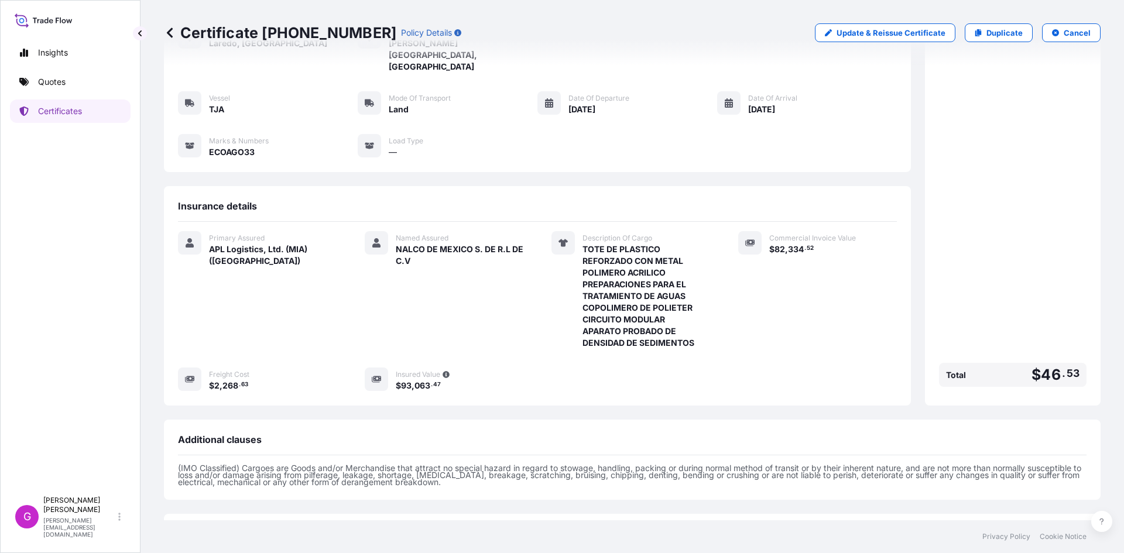
scroll to position [165, 0]
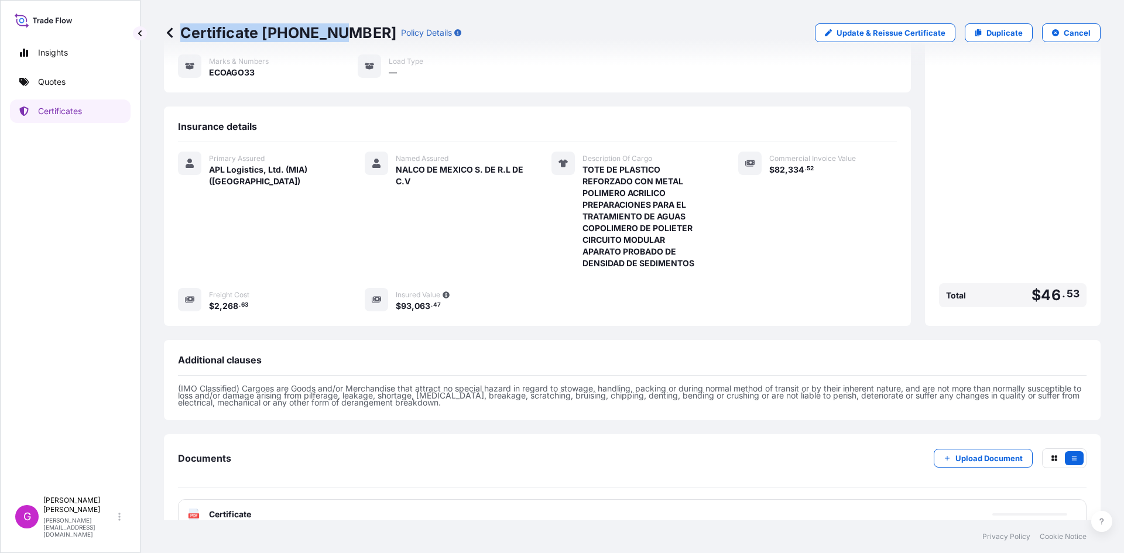
drag, startPoint x: 355, startPoint y: 31, endPoint x: 342, endPoint y: 33, distance: 13.1
click at [342, 33] on div "Certificate [PHONE_NUMBER] Policy Details" at bounding box center [312, 32] width 297 height 19
click at [342, 33] on p "Certificate [PHONE_NUMBER]" at bounding box center [280, 32] width 232 height 19
drag, startPoint x: 355, startPoint y: 33, endPoint x: 332, endPoint y: 35, distance: 23.0
click at [332, 35] on div "Certificate [PHONE_NUMBER] Policy Details" at bounding box center [312, 32] width 297 height 19
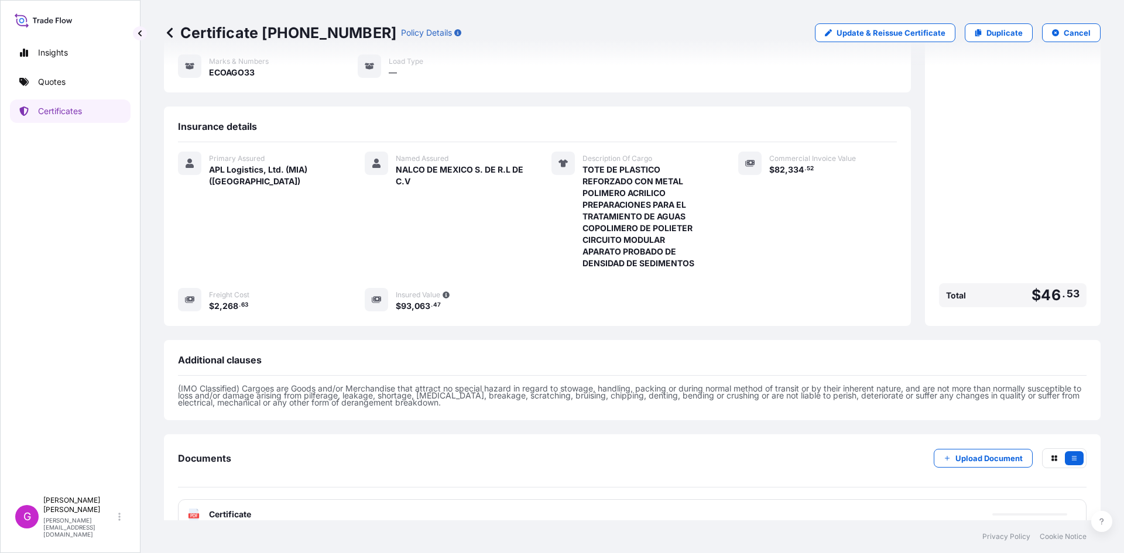
click at [337, 35] on p "Certificate [PHONE_NUMBER]" at bounding box center [280, 32] width 232 height 19
drag, startPoint x: 353, startPoint y: 32, endPoint x: 259, endPoint y: 32, distance: 94.2
click at [259, 32] on p "Certificate [PHONE_NUMBER]" at bounding box center [280, 32] width 232 height 19
drag, startPoint x: 263, startPoint y: 33, endPoint x: 352, endPoint y: 30, distance: 89.0
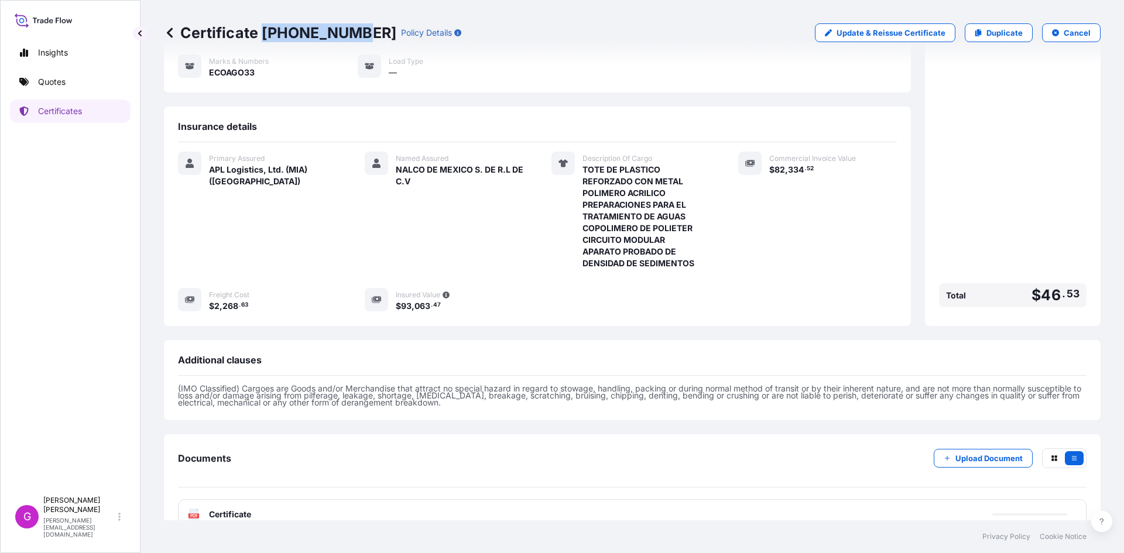
click at [352, 30] on p "Certificate [PHONE_NUMBER]" at bounding box center [280, 32] width 232 height 19
copy p "[PHONE_NUMBER]"
click at [773, 499] on div "PDF Certificate" at bounding box center [632, 514] width 909 height 30
click at [773, 499] on link "PDF Certificate [DATE]" at bounding box center [632, 514] width 909 height 30
click at [990, 35] on p "Duplicate" at bounding box center [1004, 33] width 36 height 12
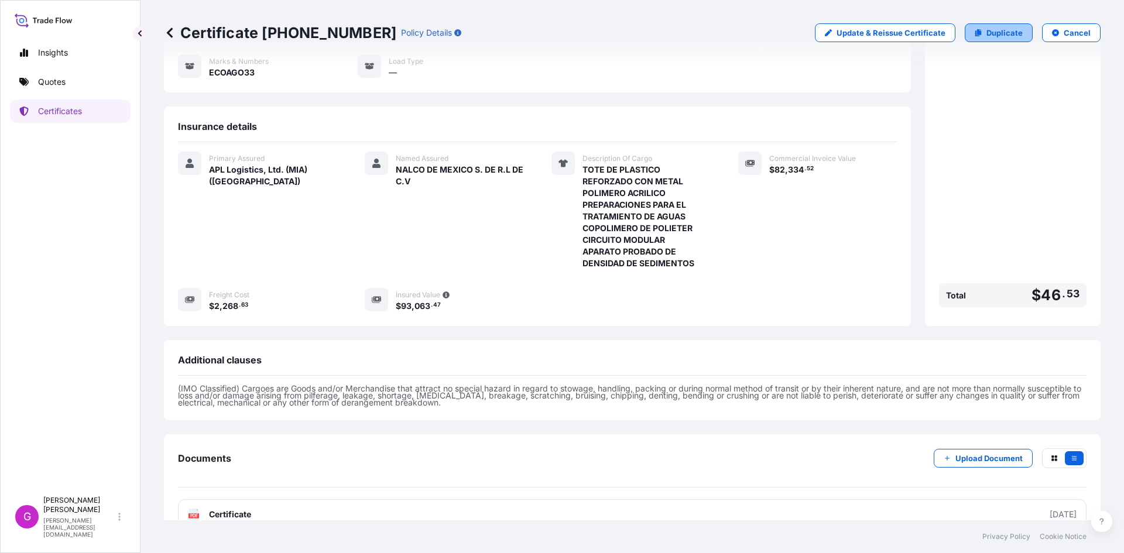
select select "Land"
select select "31870"
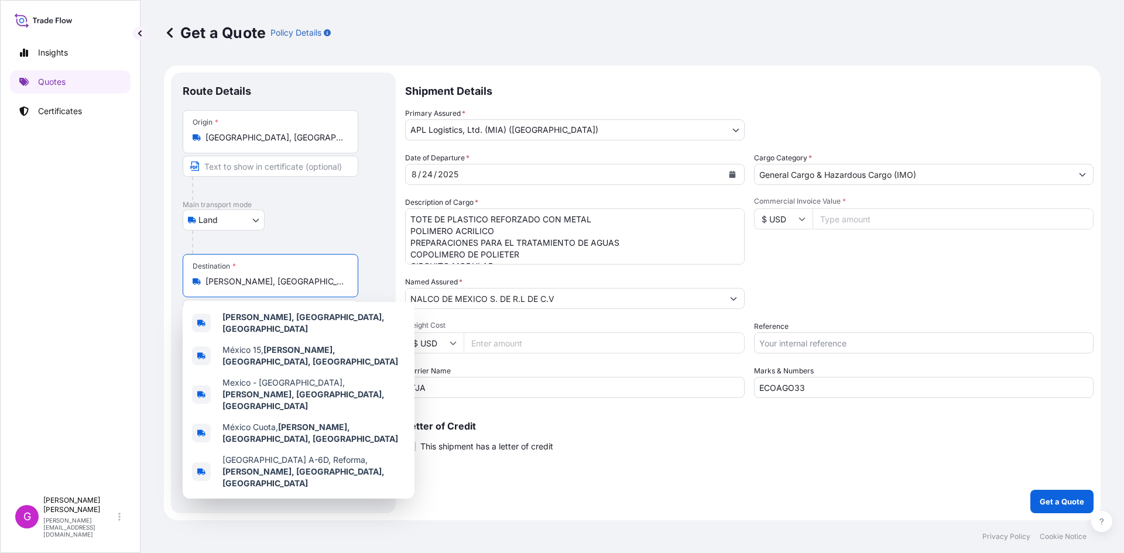
click at [275, 285] on input "[PERSON_NAME], [GEOGRAPHIC_DATA], [GEOGRAPHIC_DATA]" at bounding box center [274, 282] width 138 height 12
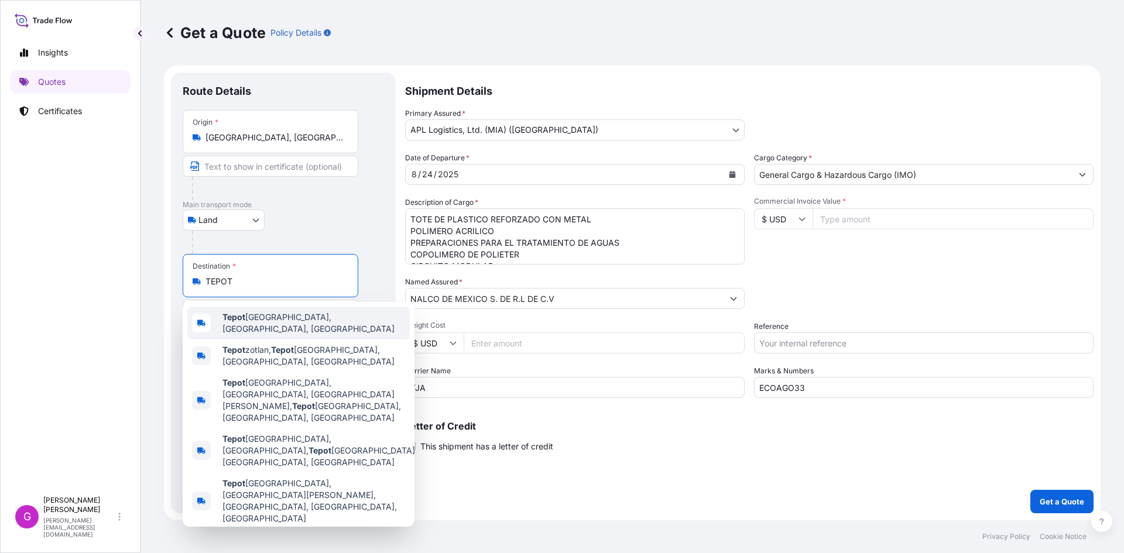
click at [265, 327] on div "[GEOGRAPHIC_DATA] [GEOGRAPHIC_DATA], [GEOGRAPHIC_DATA], [GEOGRAPHIC_DATA]" at bounding box center [298, 323] width 222 height 33
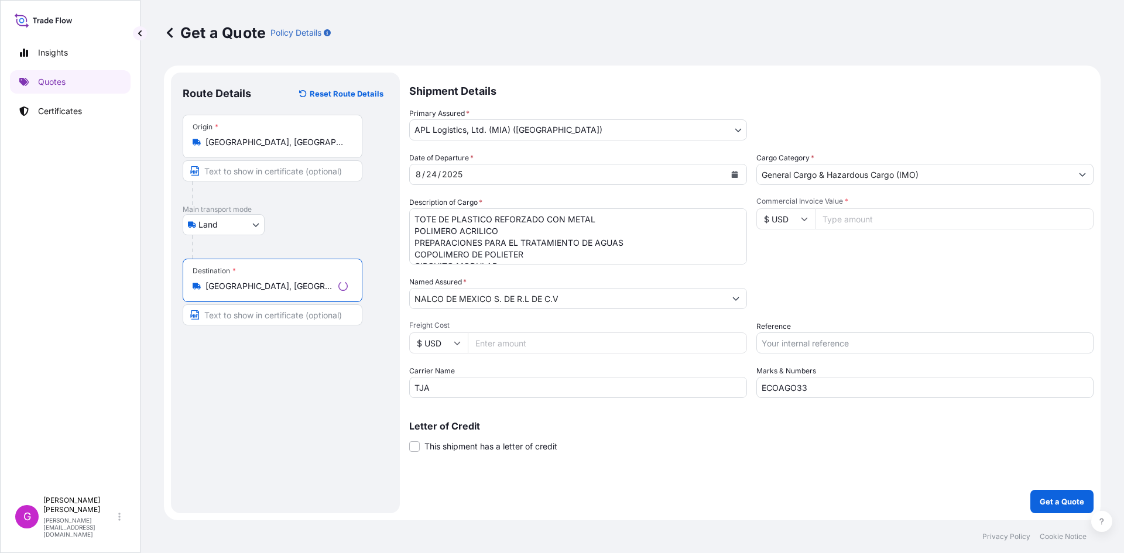
type input "[GEOGRAPHIC_DATA], [GEOGRAPHIC_DATA], [GEOGRAPHIC_DATA]"
click at [458, 304] on input "NALCO DE MEXICO S. DE R.L DE C.V" at bounding box center [568, 298] width 316 height 21
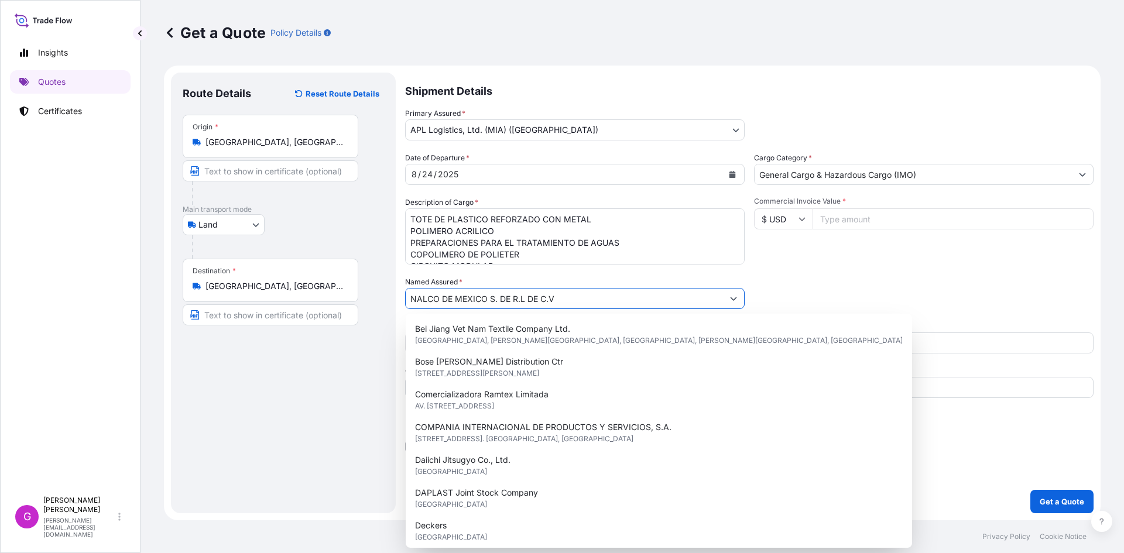
click at [458, 304] on input "NALCO DE MEXICO S. DE R.L DE C.V" at bounding box center [564, 298] width 317 height 21
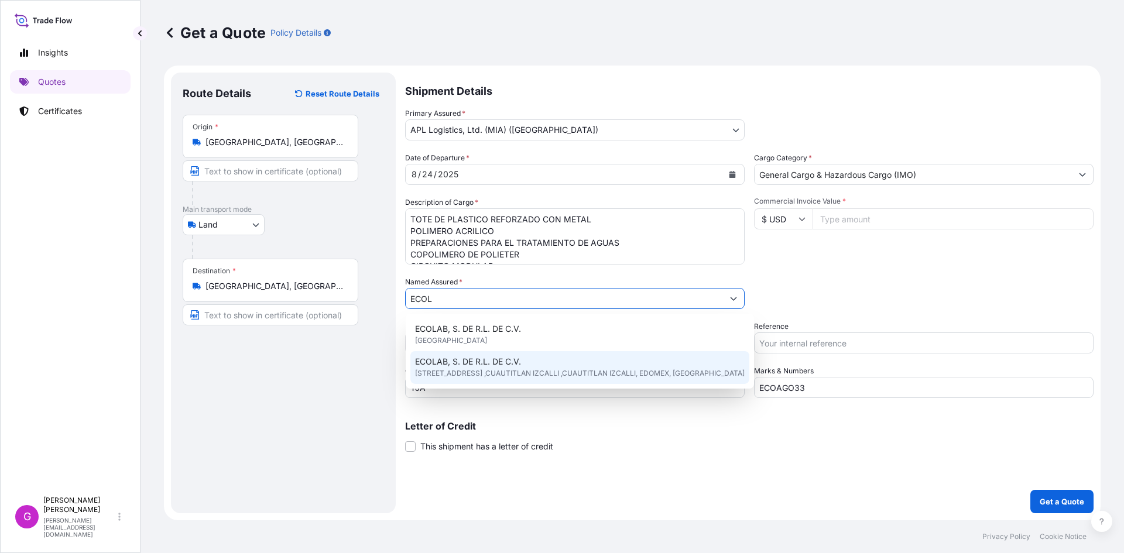
click at [459, 359] on span "ECOLAB, S. DE R.L. DE C.V." at bounding box center [468, 362] width 106 height 12
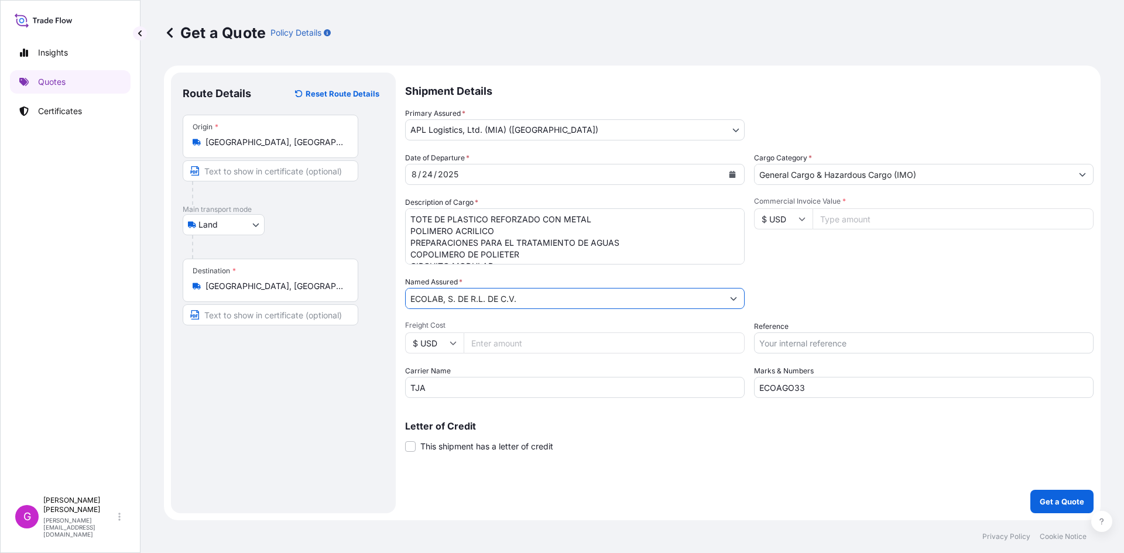
type input "ECOLAB, S. DE R.L. DE C.V."
click at [457, 174] on div "2025" at bounding box center [448, 174] width 23 height 14
click at [737, 172] on button "Calendar" at bounding box center [732, 174] width 19 height 19
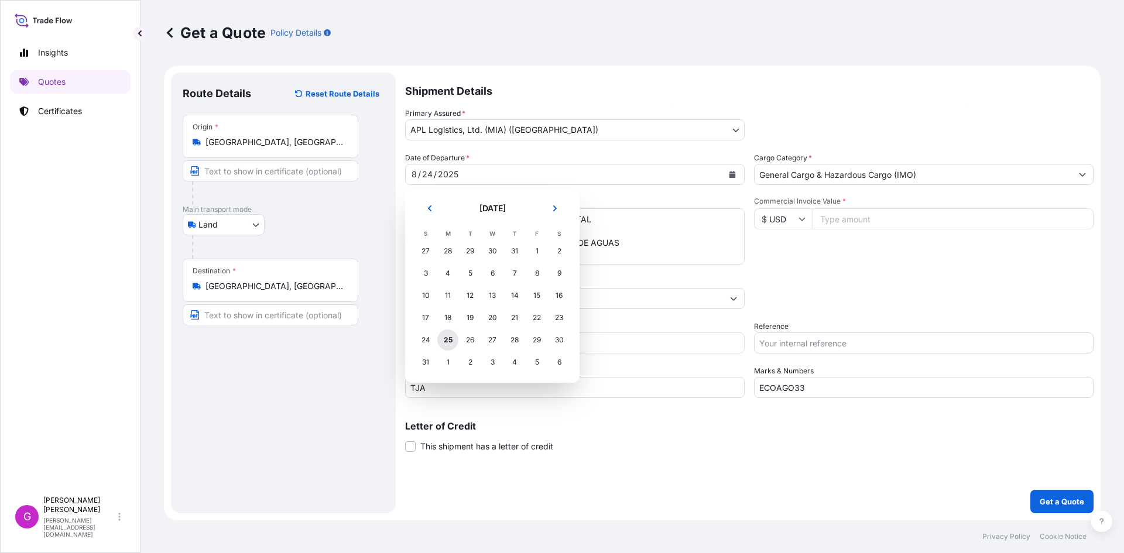
click at [448, 339] on div "25" at bounding box center [447, 340] width 21 height 21
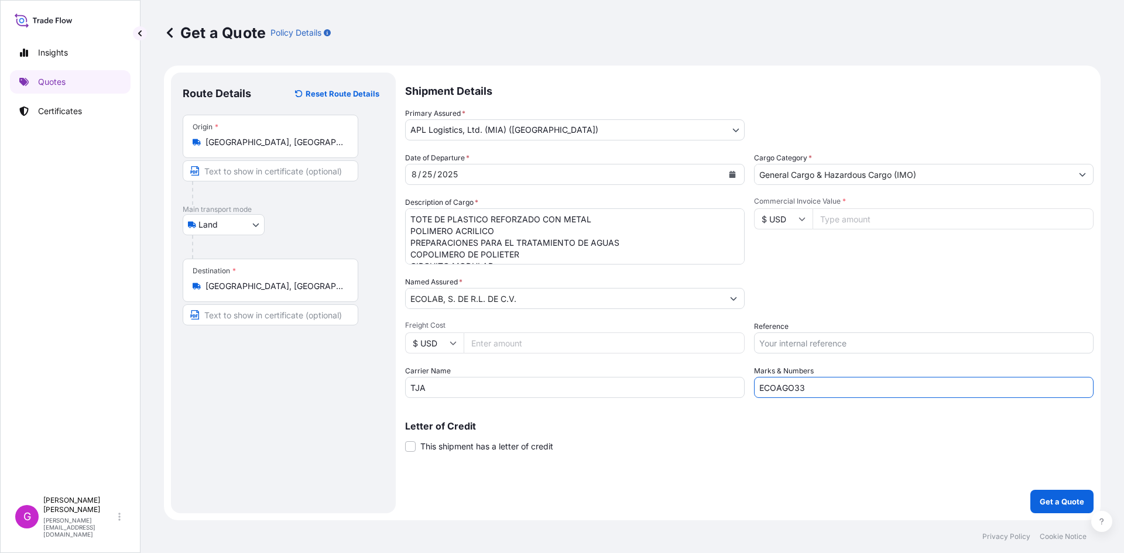
click at [818, 386] on input "ECOAGO33" at bounding box center [924, 387] width 340 height 21
type input "ECOAGO34"
click at [525, 347] on input "Freight Cost" at bounding box center [604, 343] width 281 height 21
paste input "2268.63"
type input "2268.63"
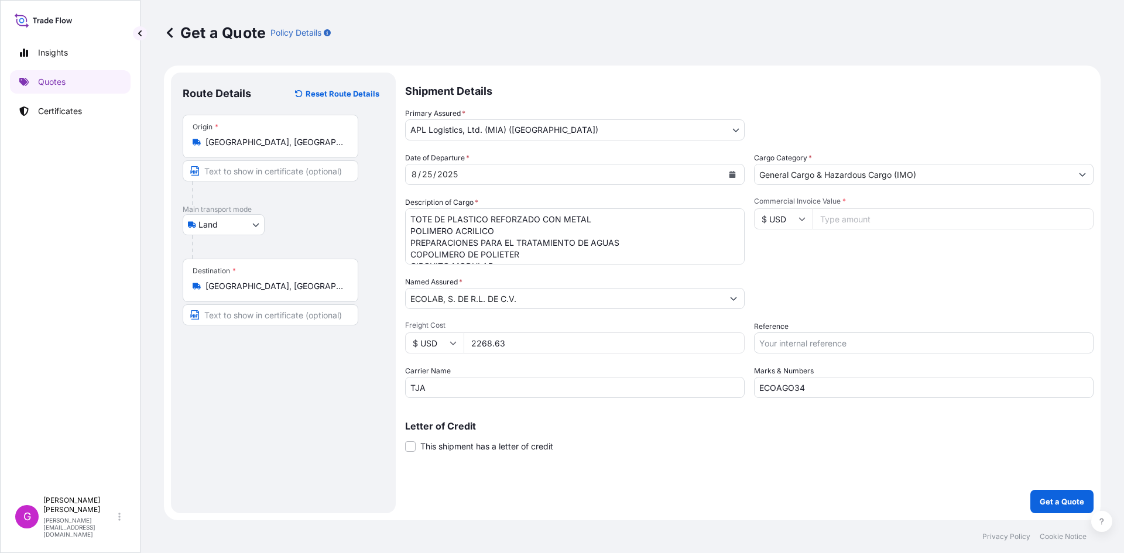
click at [856, 219] on input "Commercial Invoice Value *" at bounding box center [953, 218] width 281 height 21
paste input "204062.12"
type input "204062.12"
click at [830, 342] on input "Reference" at bounding box center [924, 343] width 340 height 21
paste input "25 80 3800 5003828"
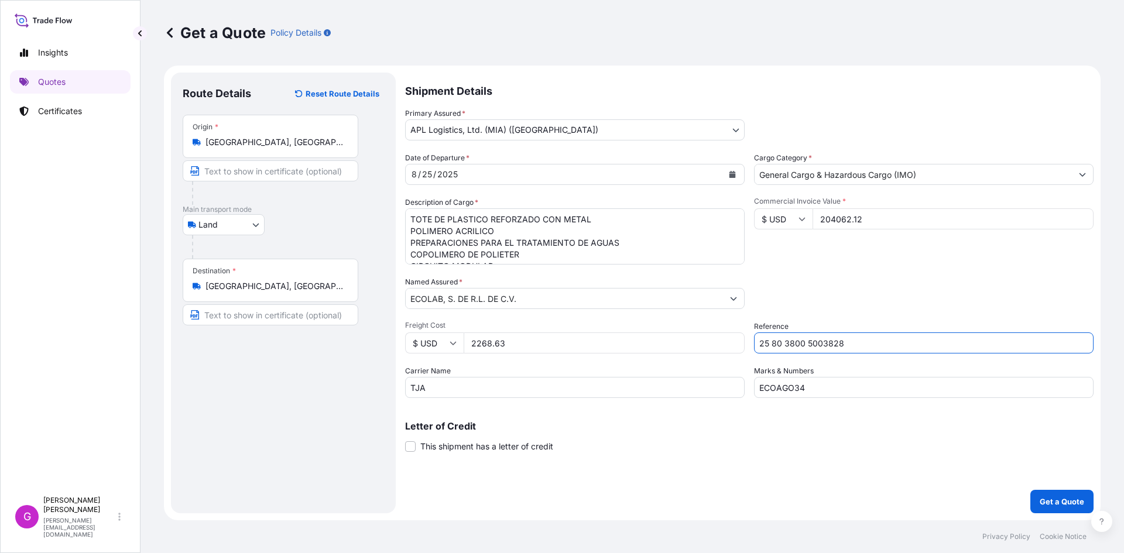
type input "25 80 3800 5003828"
drag, startPoint x: 410, startPoint y: 218, endPoint x: 815, endPoint y: 400, distance: 443.9
click at [815, 400] on div "Shipment Details Primary Assured * APL Logistics, Ltd. (MIA) ([GEOGRAPHIC_DATA]…" at bounding box center [749, 293] width 688 height 441
paste textarea "PREPARACION TENSOACTIVA"
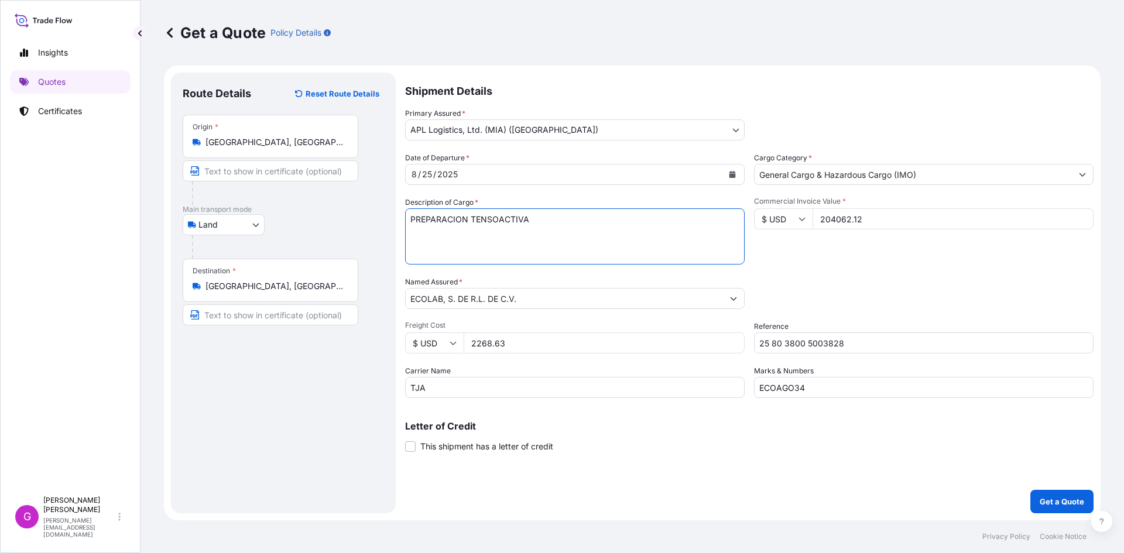
scroll to position [0, 0]
paste textarea "PREPARACIONES TENSOACTIVAS"
paste textarea "HIDROXIETILCELULOSA"
paste textarea "PREPARACIONES PARA AROMATIZAR LOCALES"
paste textarea "JABON LIQUIDO ANTIBACTERIAL"
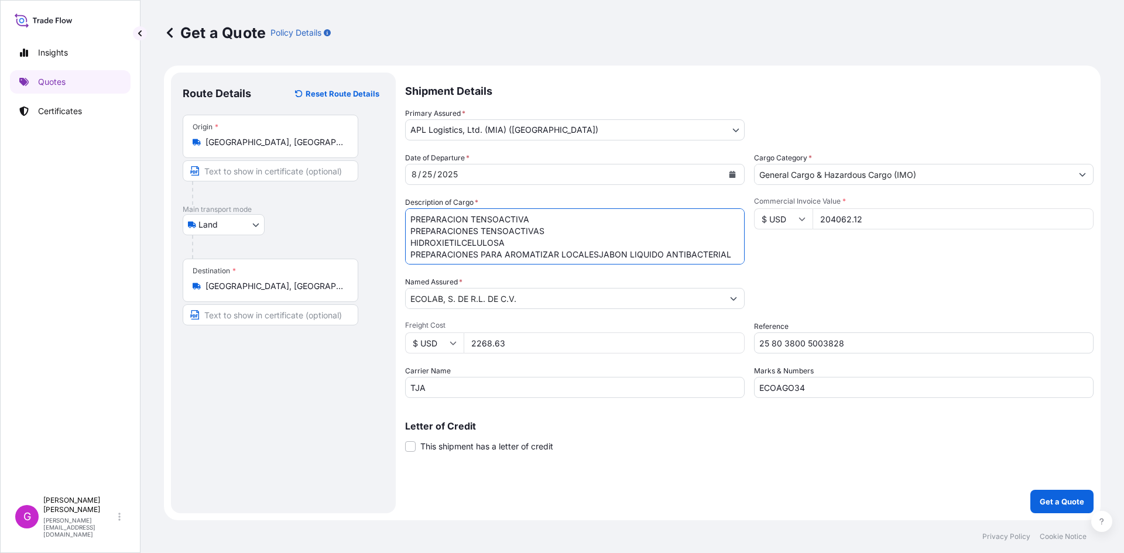
scroll to position [7, 0]
click at [595, 251] on textarea "TOTE DE PLASTICO REFORZADO CON METAL POLIMERO ACRILICO PREPARACIONES PARA EL TR…" at bounding box center [575, 236] width 340 height 56
paste textarea "DESINFECTANTE"
type textarea "PREPARACION TENSOACTIVA PREPARACIONES TENSOACTIVAS HIDROXIETILCELULOSA PREPARAC…"
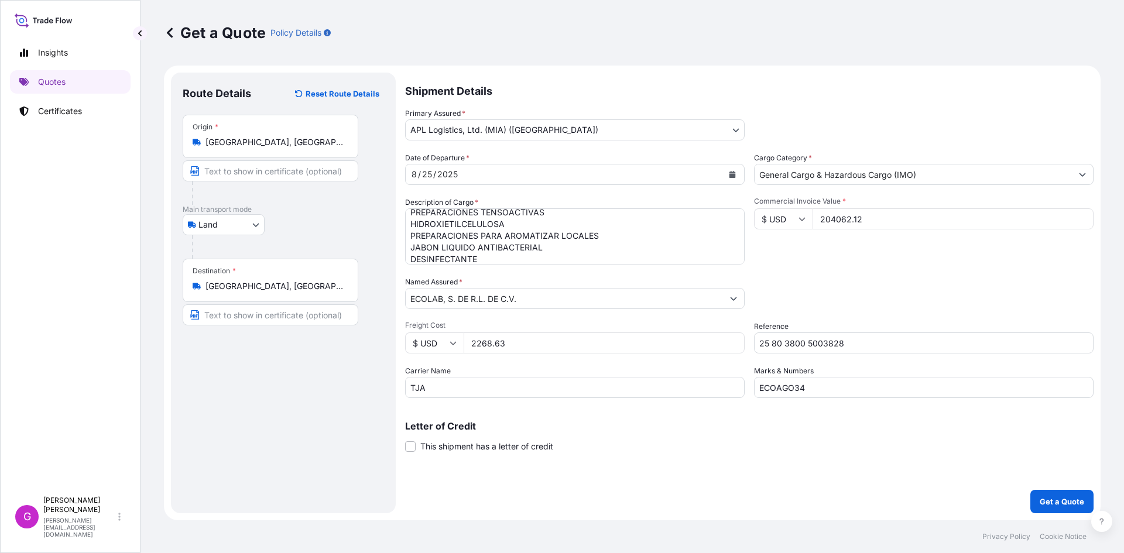
click at [854, 222] on input "204062.12" at bounding box center [953, 218] width 281 height 21
click at [1078, 499] on p "Get a Quote" at bounding box center [1062, 502] width 44 height 12
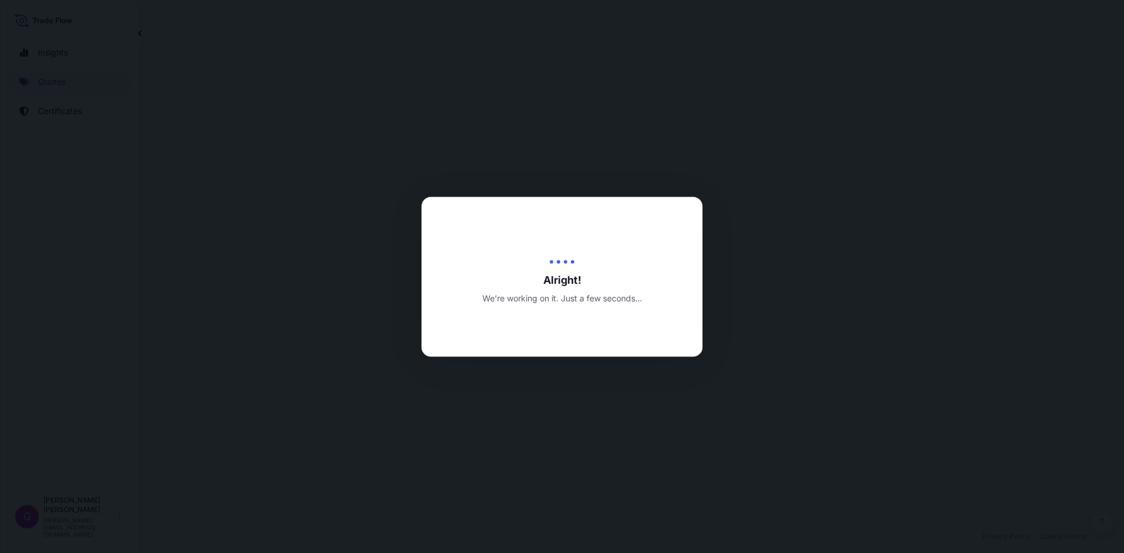
select select "Land"
select select "31870"
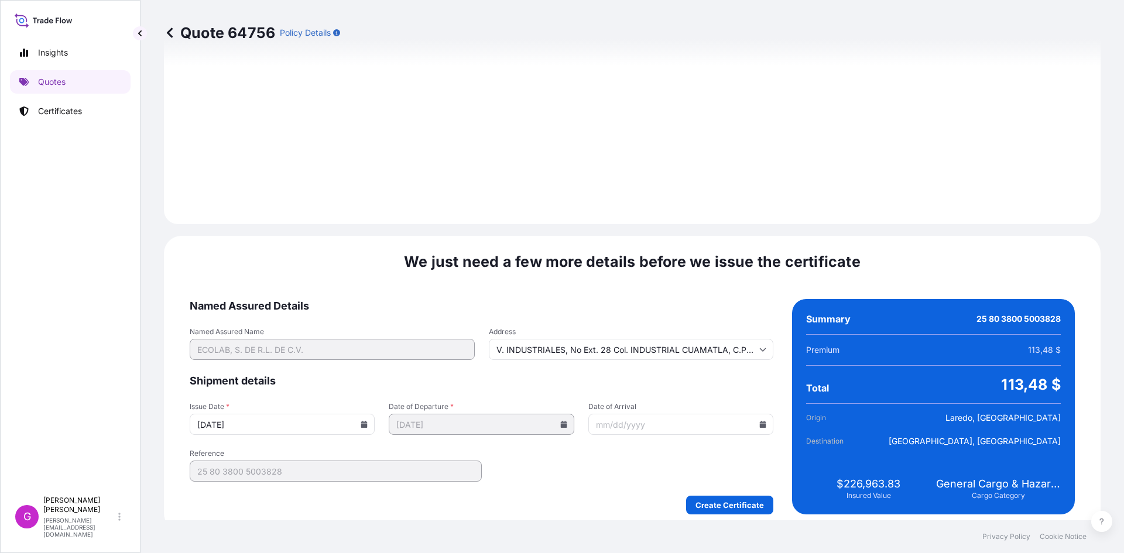
scroll to position [1397, 0]
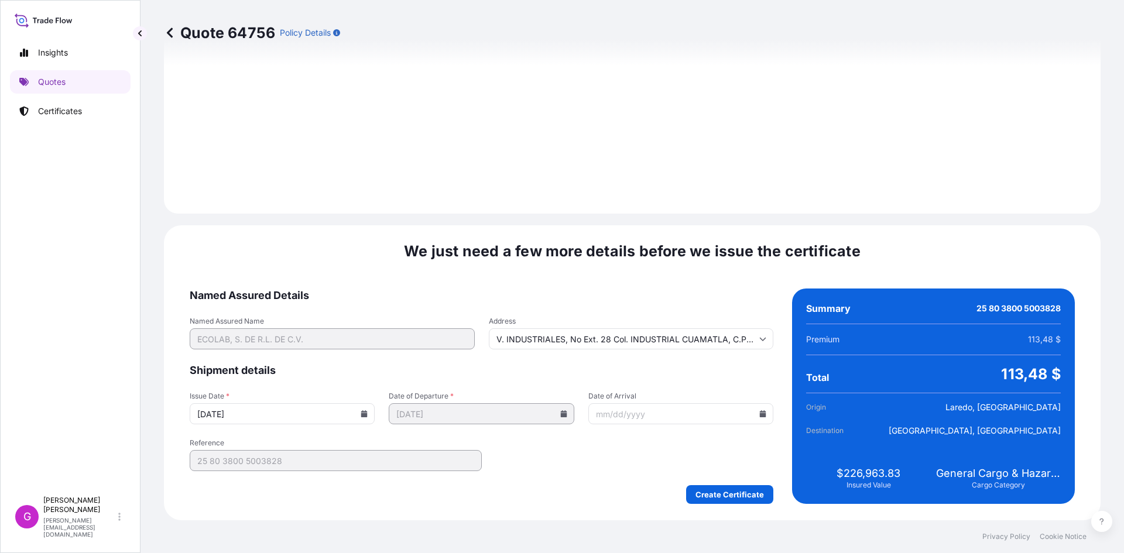
click at [754, 407] on input "Date of Arrival" at bounding box center [680, 413] width 185 height 21
click at [755, 410] on input "Date of Arrival" at bounding box center [680, 413] width 185 height 21
click at [760, 412] on icon at bounding box center [763, 413] width 6 height 7
click at [626, 357] on button "26" at bounding box center [617, 348] width 19 height 19
type input "[DATE]"
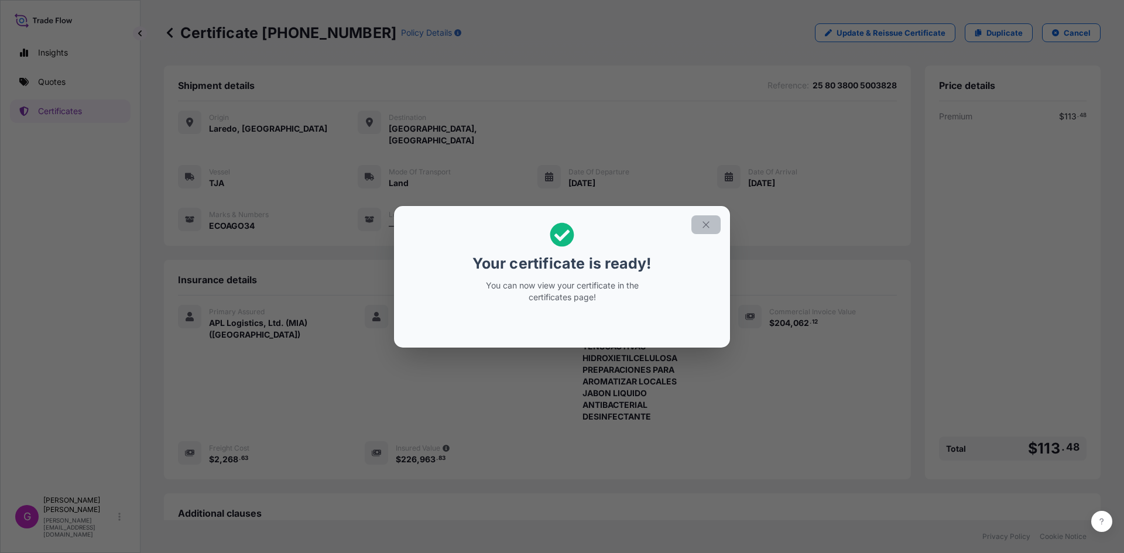
click at [705, 224] on icon "button" at bounding box center [705, 224] width 6 height 6
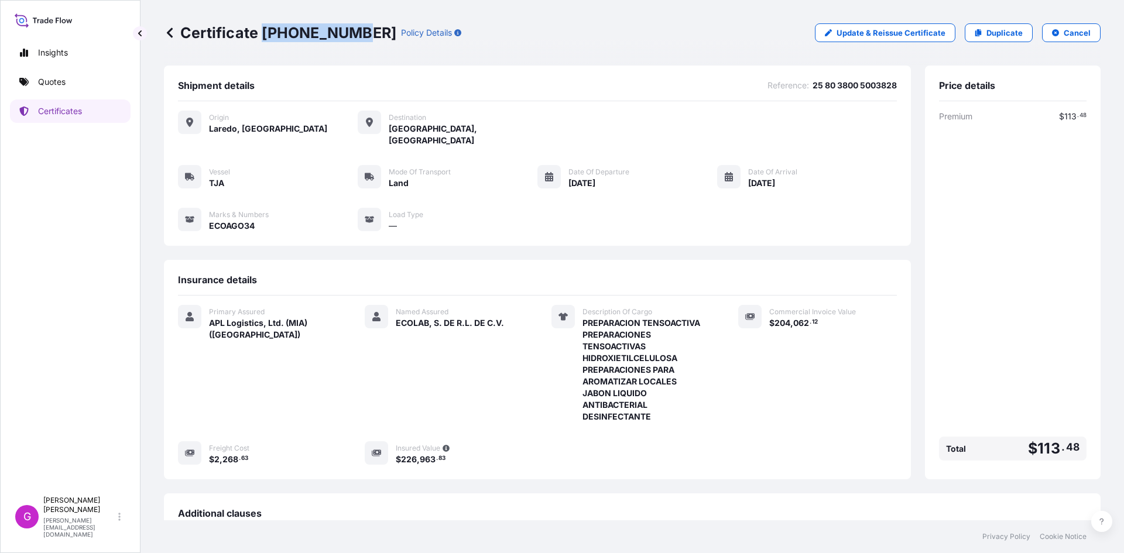
drag, startPoint x: 352, startPoint y: 32, endPoint x: 266, endPoint y: 40, distance: 86.5
click at [266, 40] on p "Certificate [PHONE_NUMBER]" at bounding box center [280, 32] width 232 height 19
copy p "[PHONE_NUMBER]"
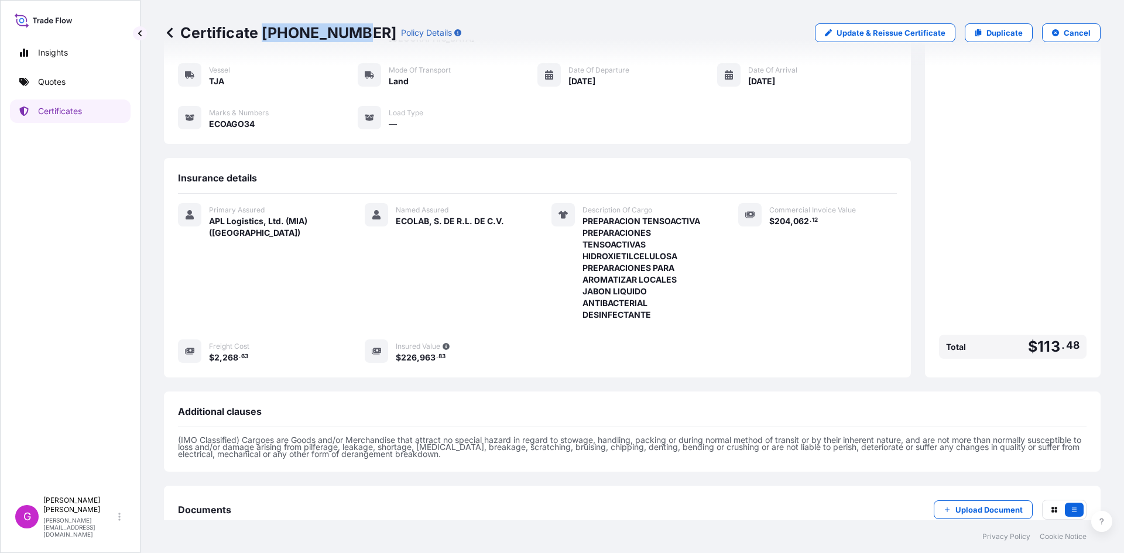
scroll to position [165, 0]
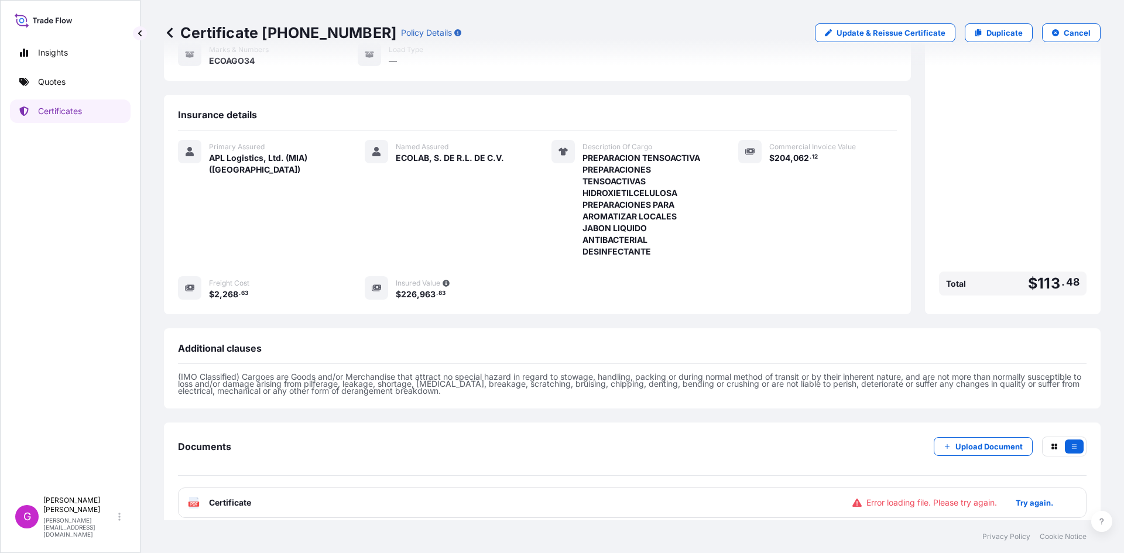
click at [263, 492] on div "PDF Certificate Error loading file. Please try again. Try again." at bounding box center [632, 503] width 909 height 30
click at [1017, 499] on button "Try again." at bounding box center [1035, 502] width 66 height 19
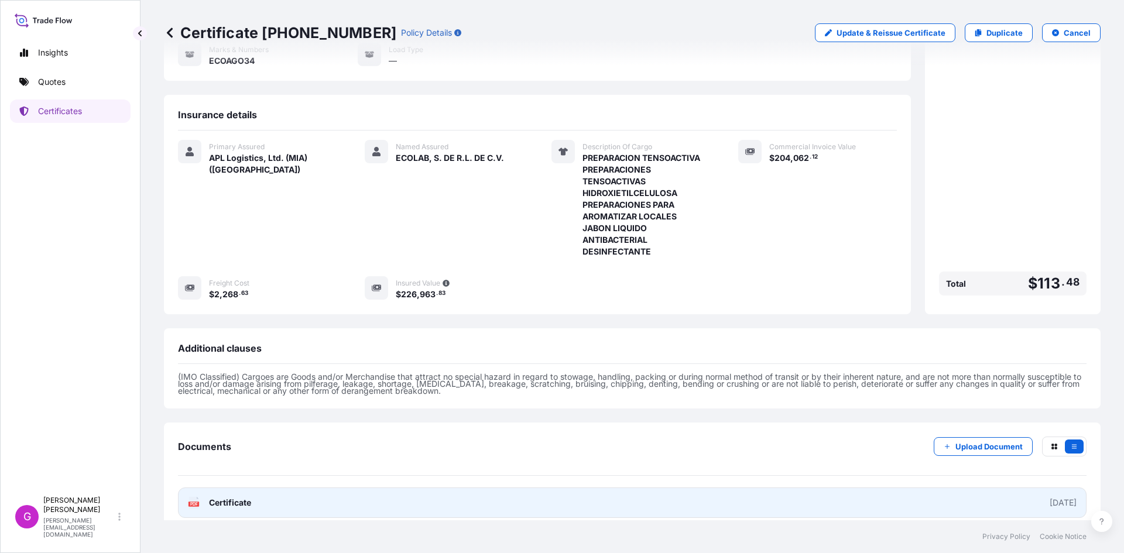
click at [248, 497] on span "Certificate" at bounding box center [230, 503] width 42 height 12
